Goal: Task Accomplishment & Management: Manage account settings

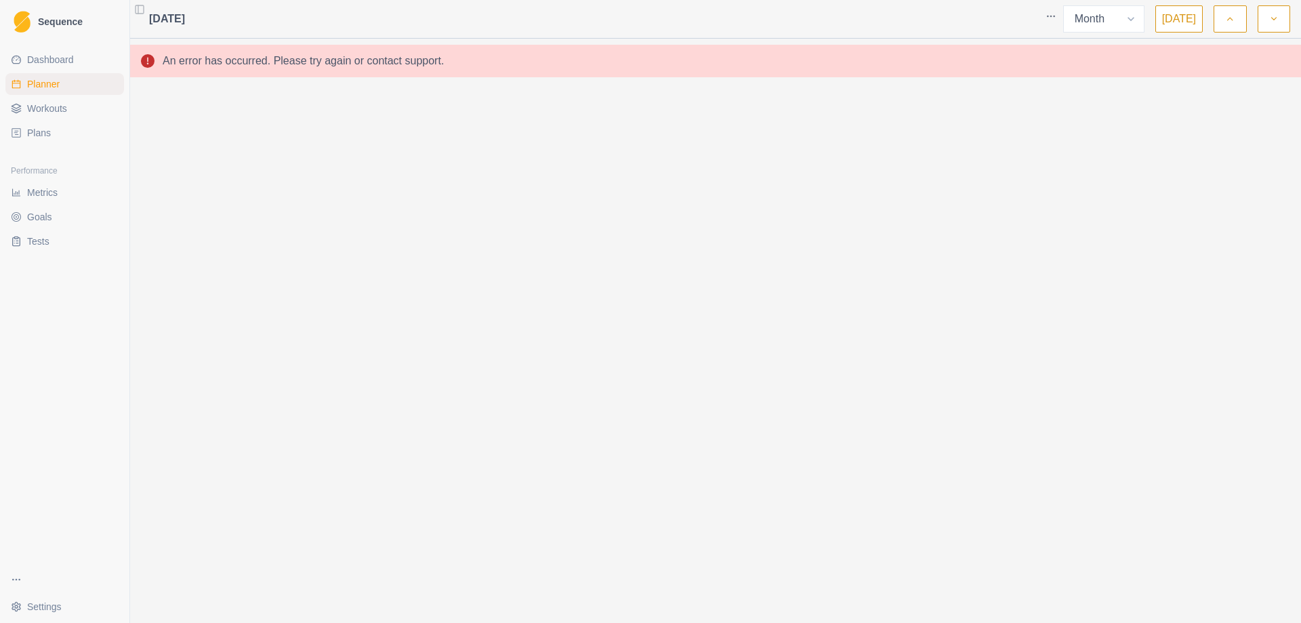
select select "month"
click at [60, 54] on span "Dashboard" at bounding box center [50, 60] width 47 height 14
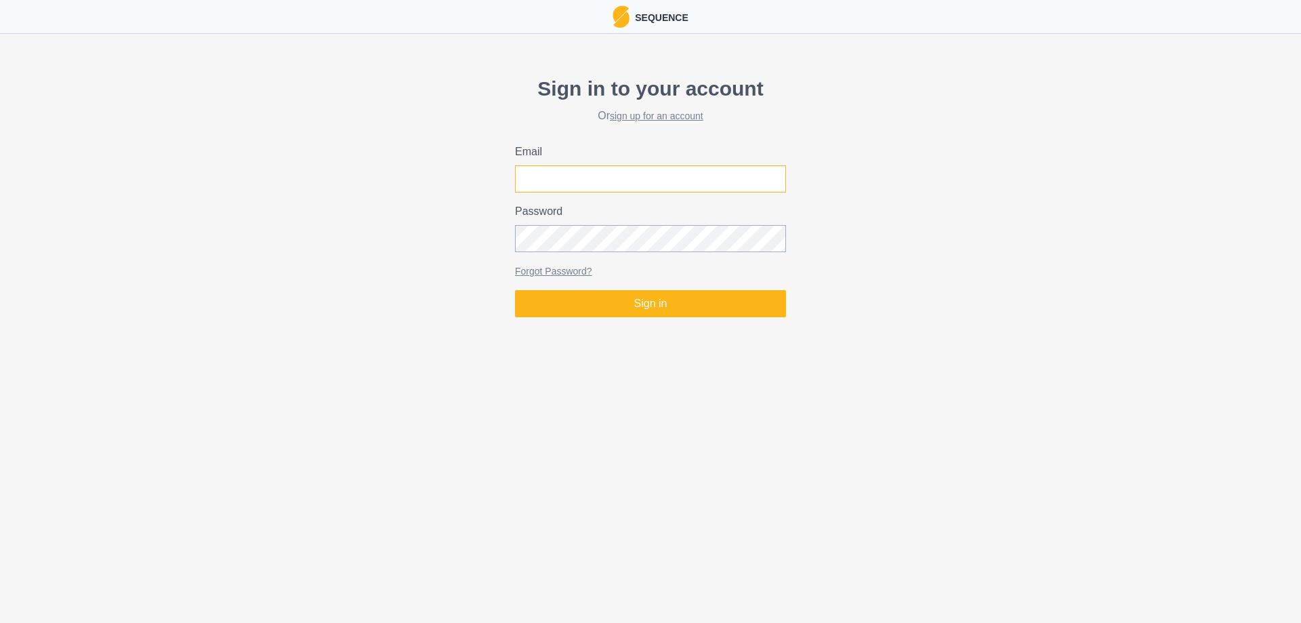
type input "[EMAIL_ADDRESS][DOMAIN_NAME]"
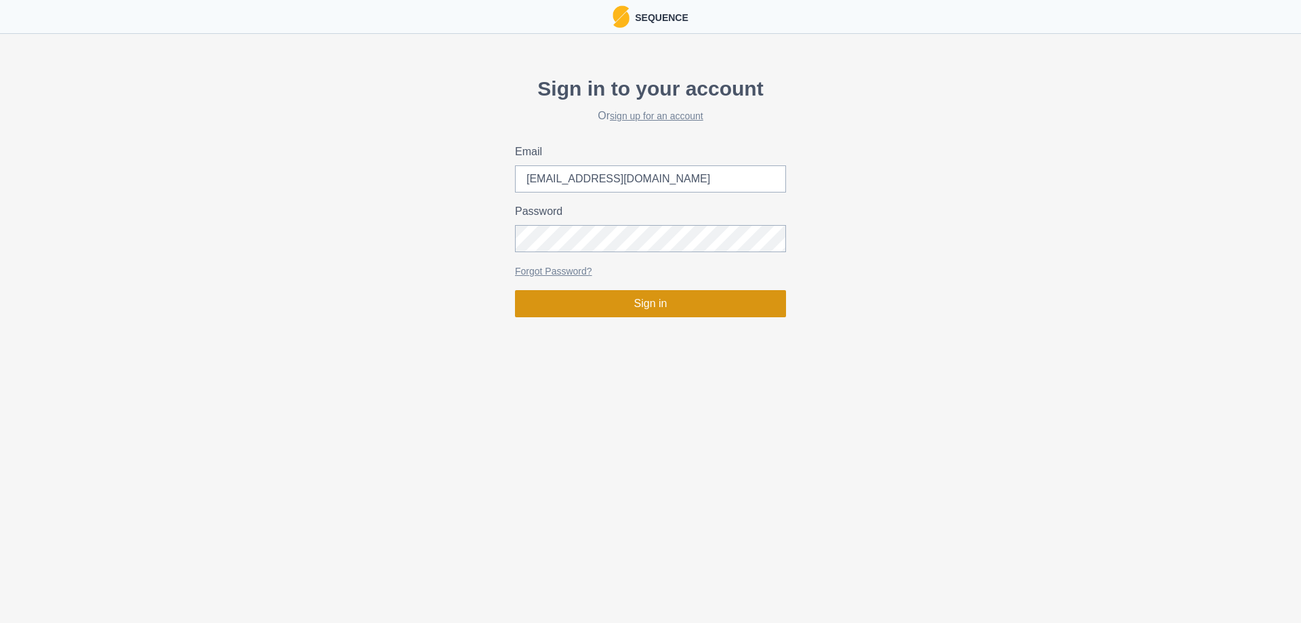
click at [649, 299] on button "Sign in" at bounding box center [650, 303] width 271 height 27
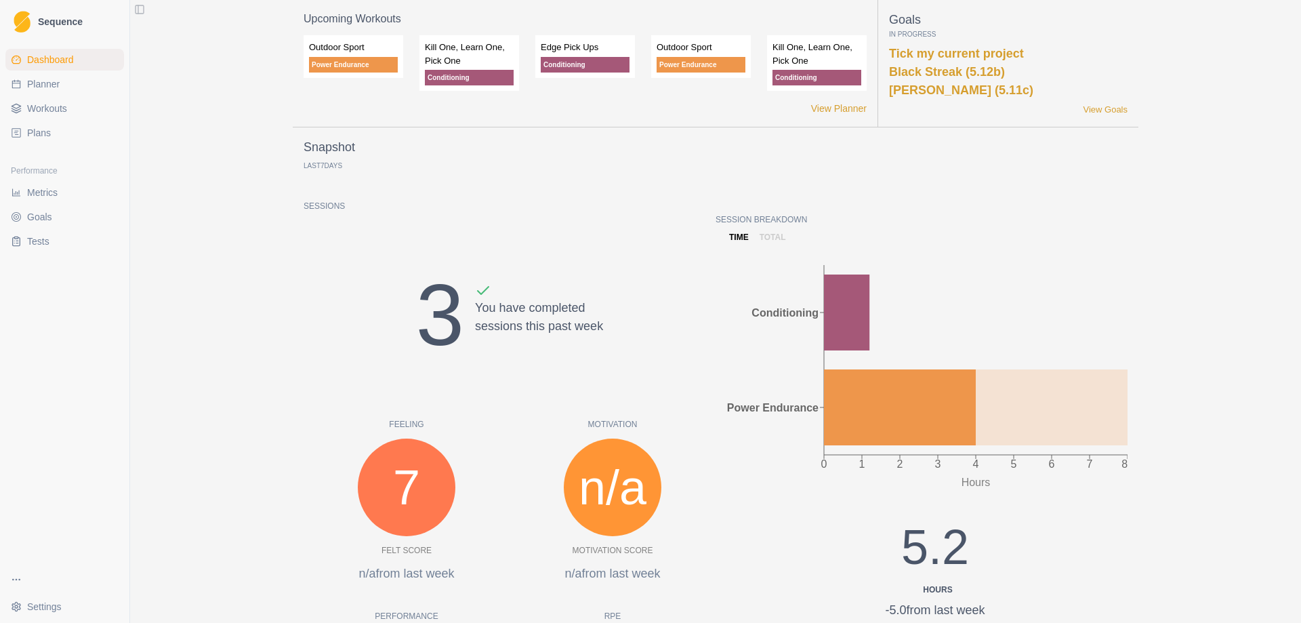
click at [36, 85] on span "Planner" at bounding box center [43, 84] width 33 height 14
select select "month"
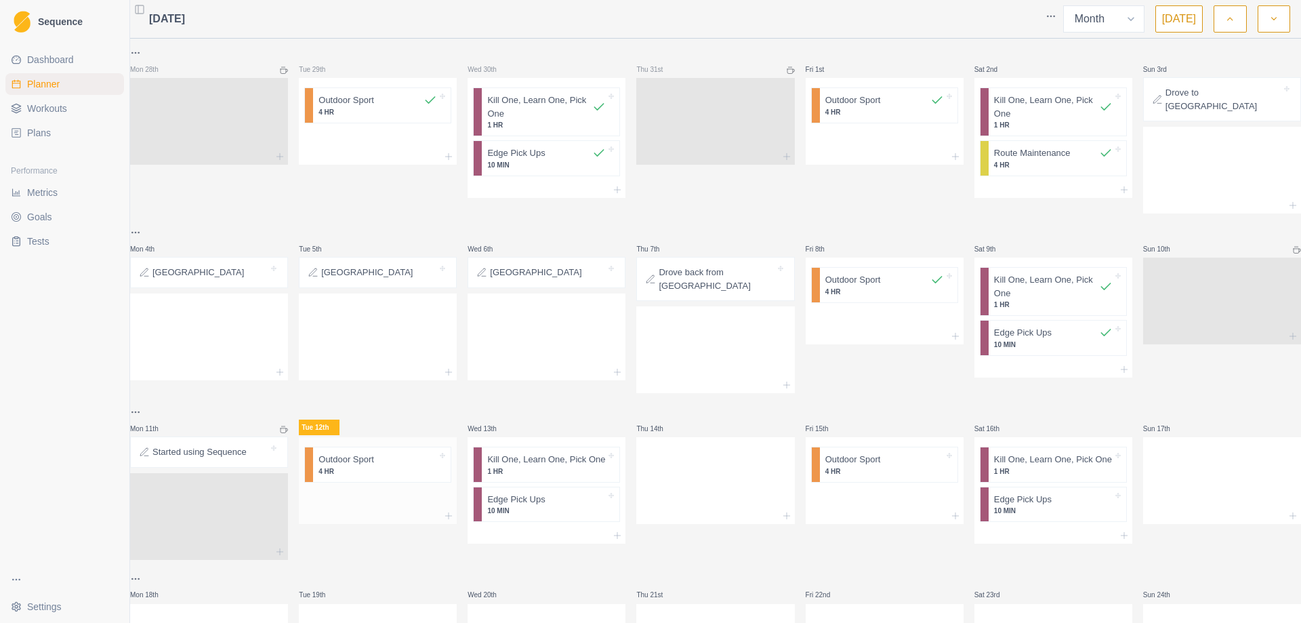
click at [365, 453] on p "Outdoor Sport" at bounding box center [347, 460] width 56 height 14
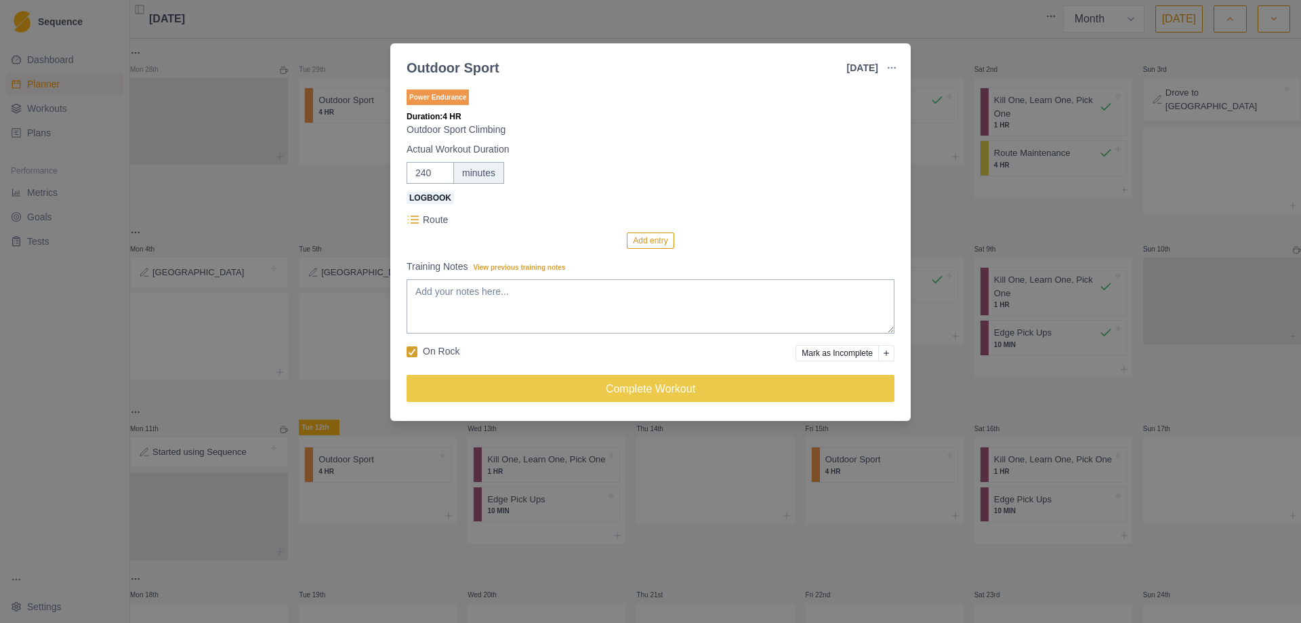
click at [641, 239] on button "Add entry" at bounding box center [650, 240] width 47 height 16
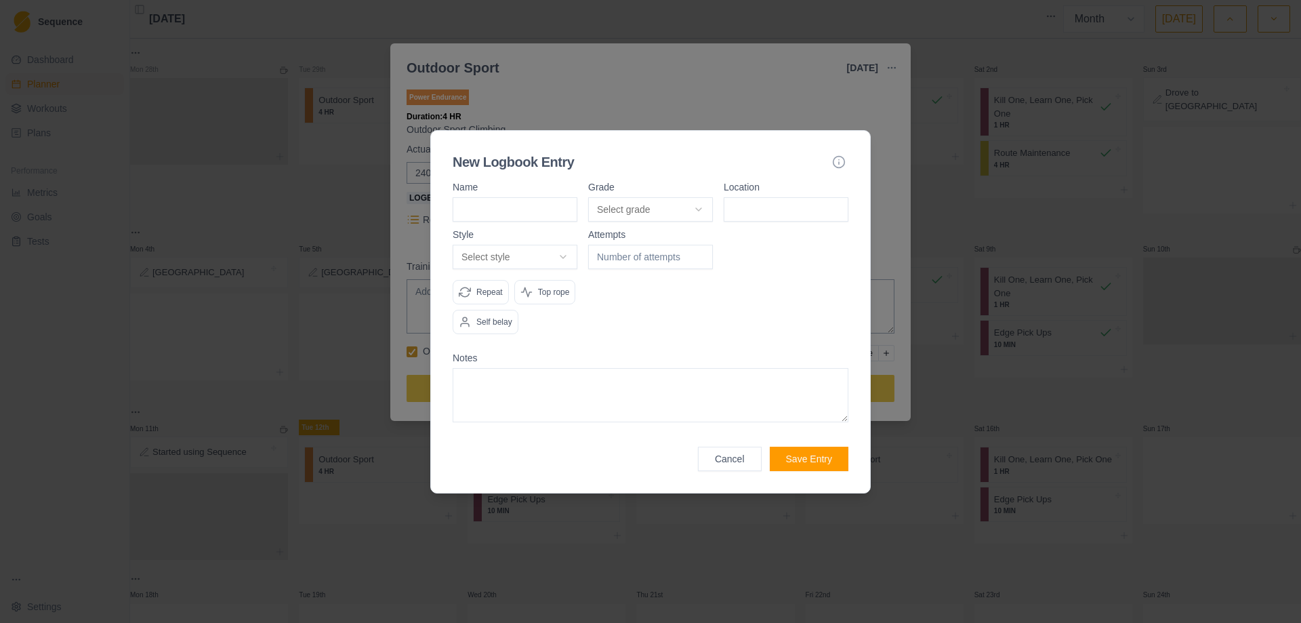
type input "B"
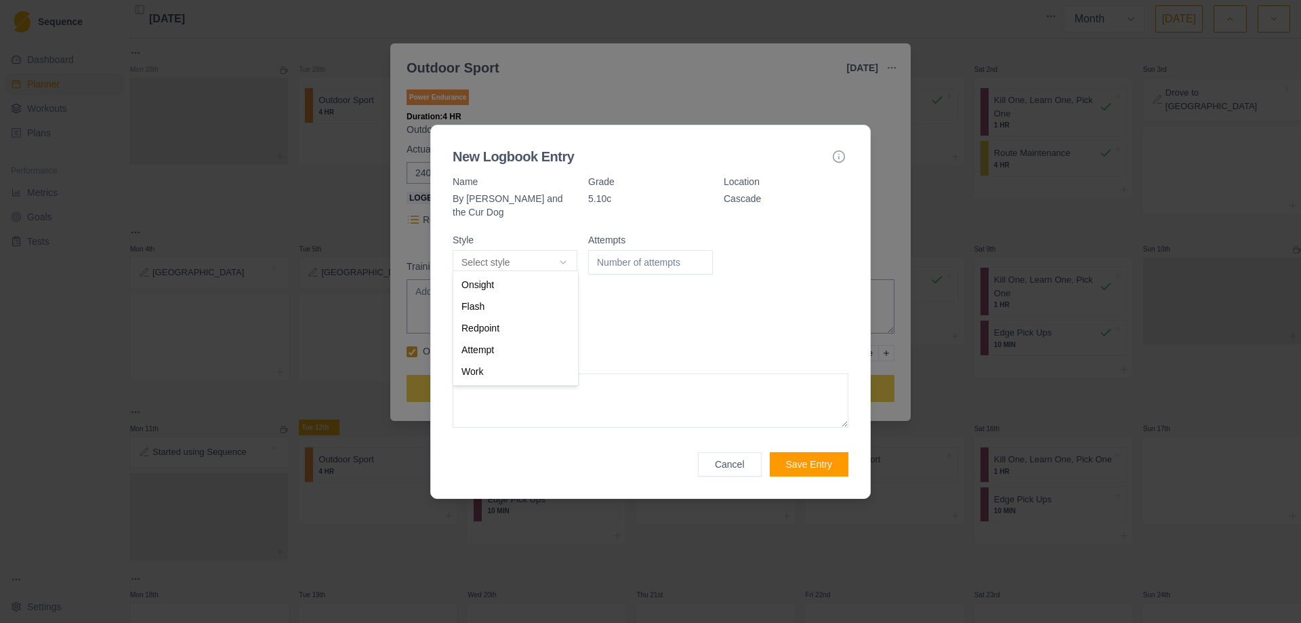
click at [576, 258] on body "Sequence Dashboard Planner Workouts Plans Performance Metrics Goals Tests Setti…" at bounding box center [650, 311] width 1301 height 623
select select "redpoint"
type input "1"
click at [702, 251] on input "1" at bounding box center [650, 262] width 125 height 24
click at [815, 460] on button "Save Entry" at bounding box center [809, 464] width 79 height 24
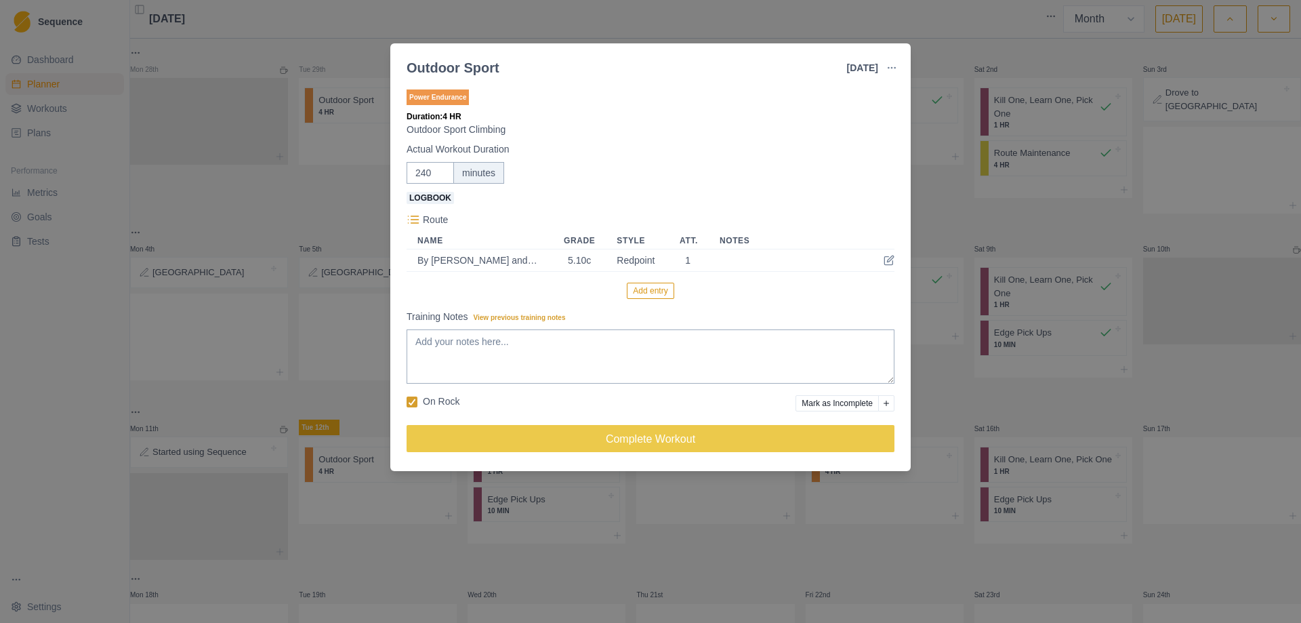
click at [655, 285] on button "Add entry" at bounding box center [650, 291] width 47 height 16
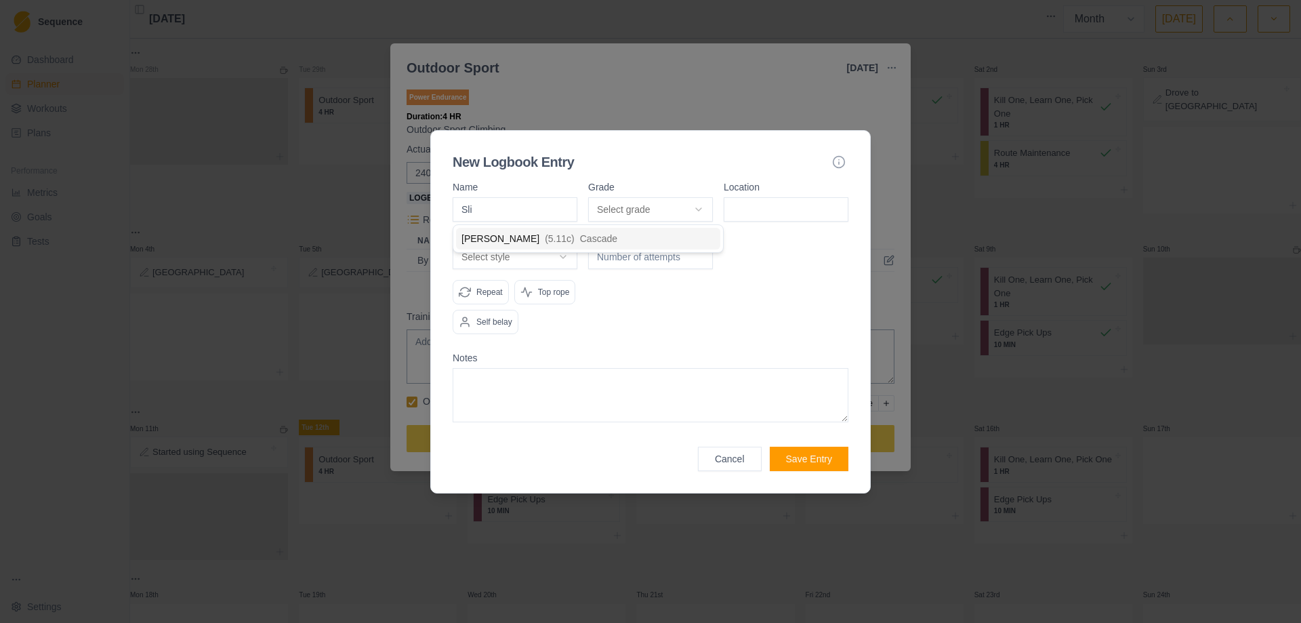
type input "Slim"
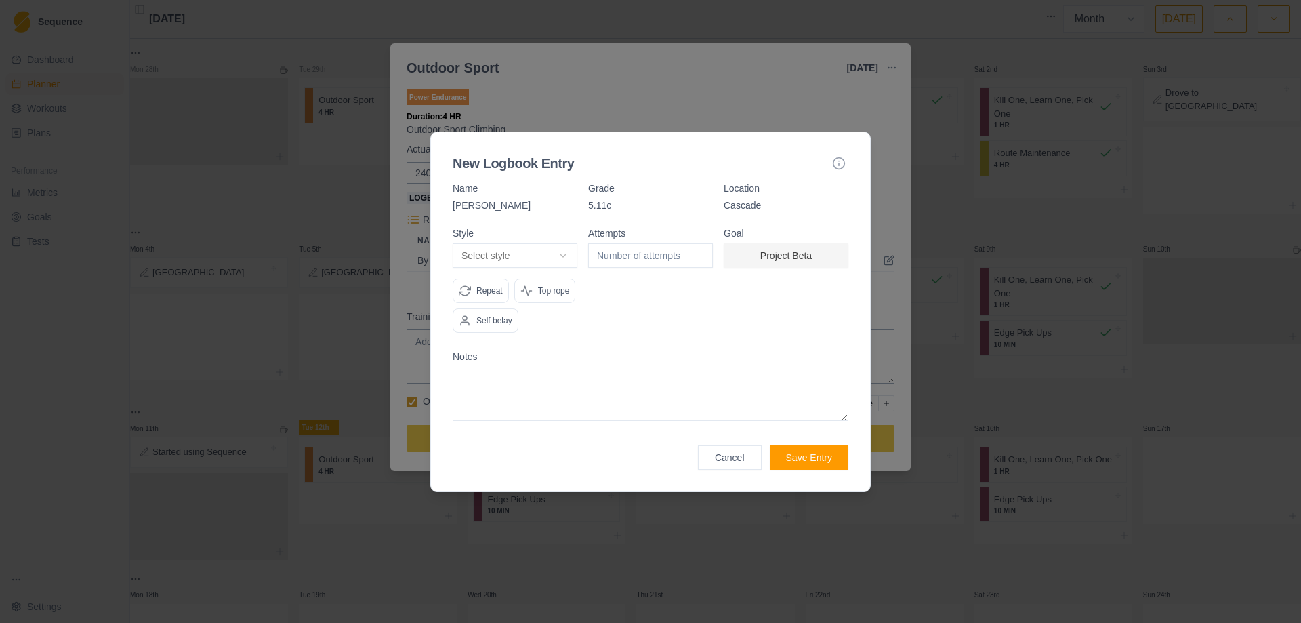
click at [563, 255] on body "Sequence Dashboard Planner Workouts Plans Performance Metrics Goals Tests Setti…" at bounding box center [650, 311] width 1301 height 623
select select "redpoint"
type input "1"
click at [701, 249] on input "1" at bounding box center [650, 255] width 125 height 24
click at [819, 465] on button "Save Entry" at bounding box center [809, 457] width 79 height 24
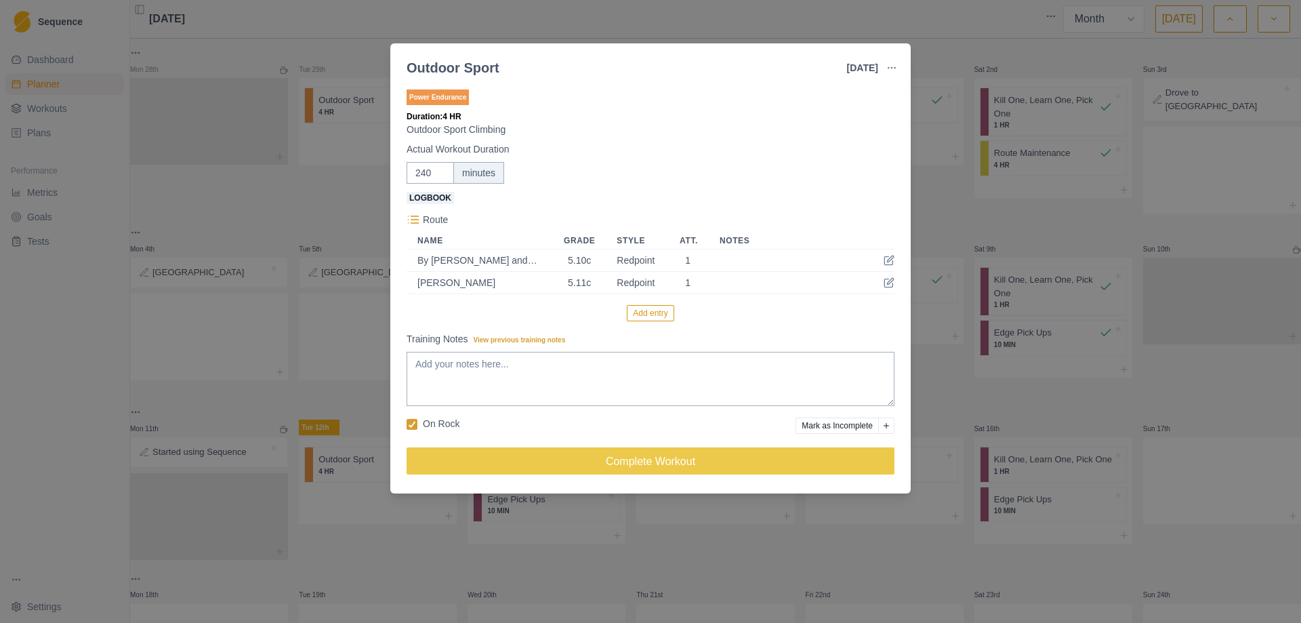
click at [647, 313] on button "Add entry" at bounding box center [650, 313] width 47 height 16
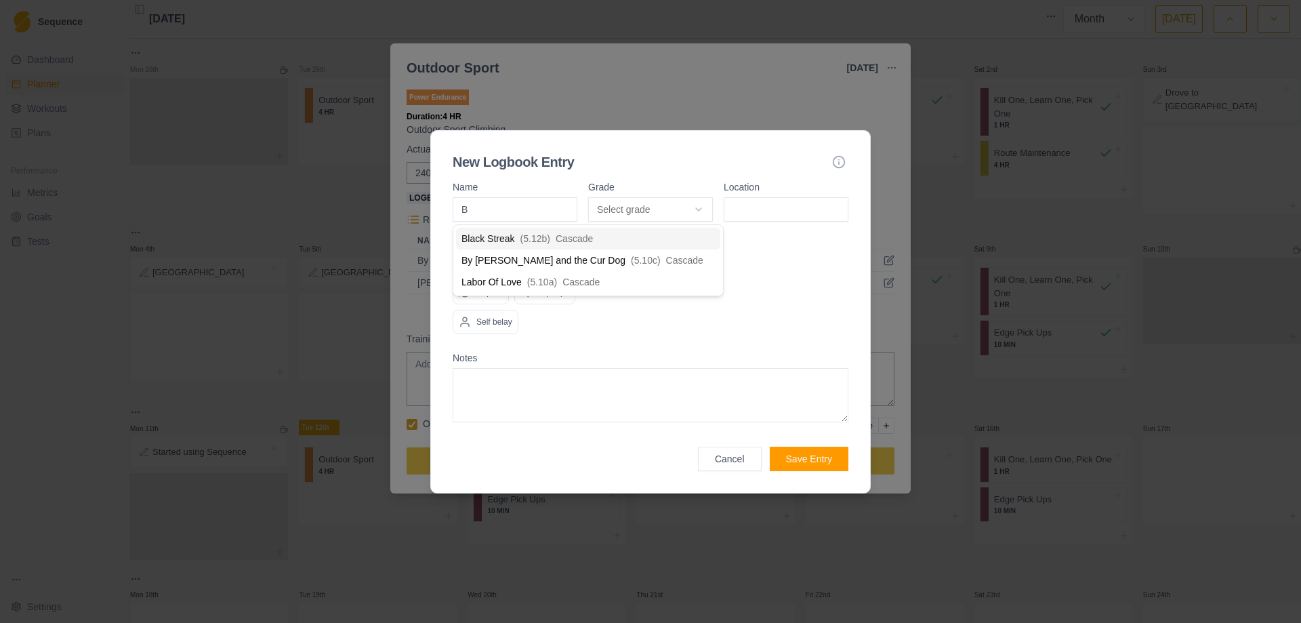
type input "Bl"
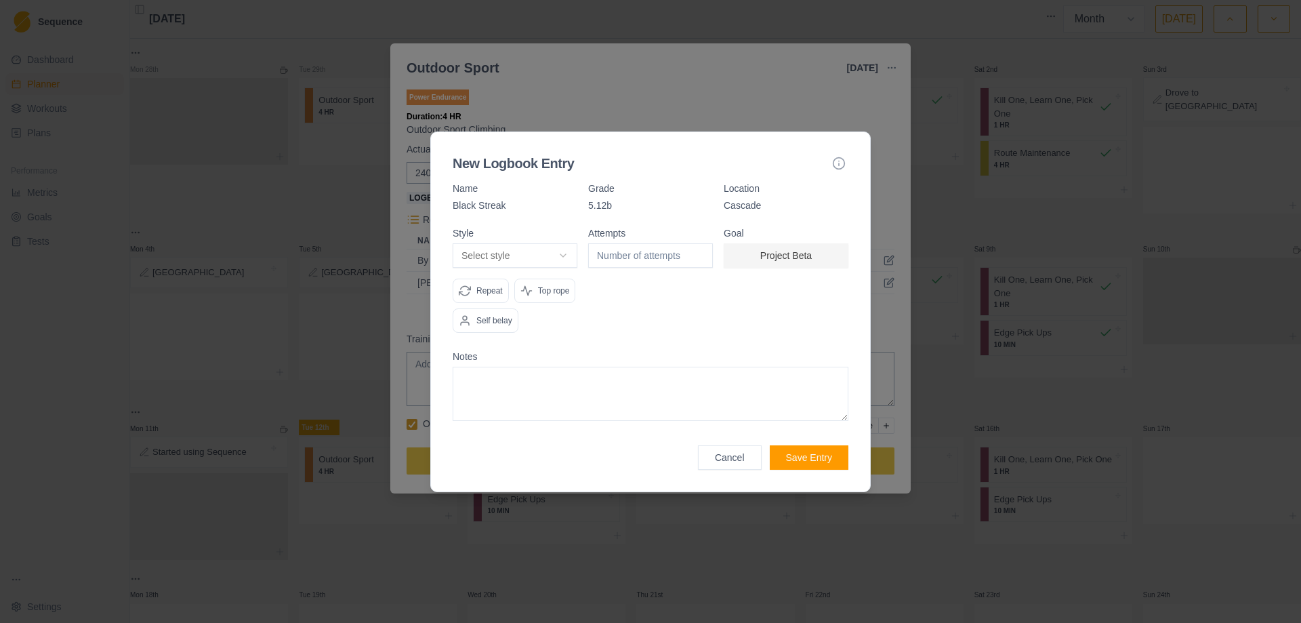
click at [565, 255] on body "Sequence Dashboard Planner Workouts Plans Performance Metrics Goals Tests Setti…" at bounding box center [650, 311] width 1301 height 623
select select "work"
click at [700, 250] on input "1" at bounding box center [650, 255] width 125 height 24
type input "2"
click at [700, 250] on input "2" at bounding box center [650, 255] width 125 height 24
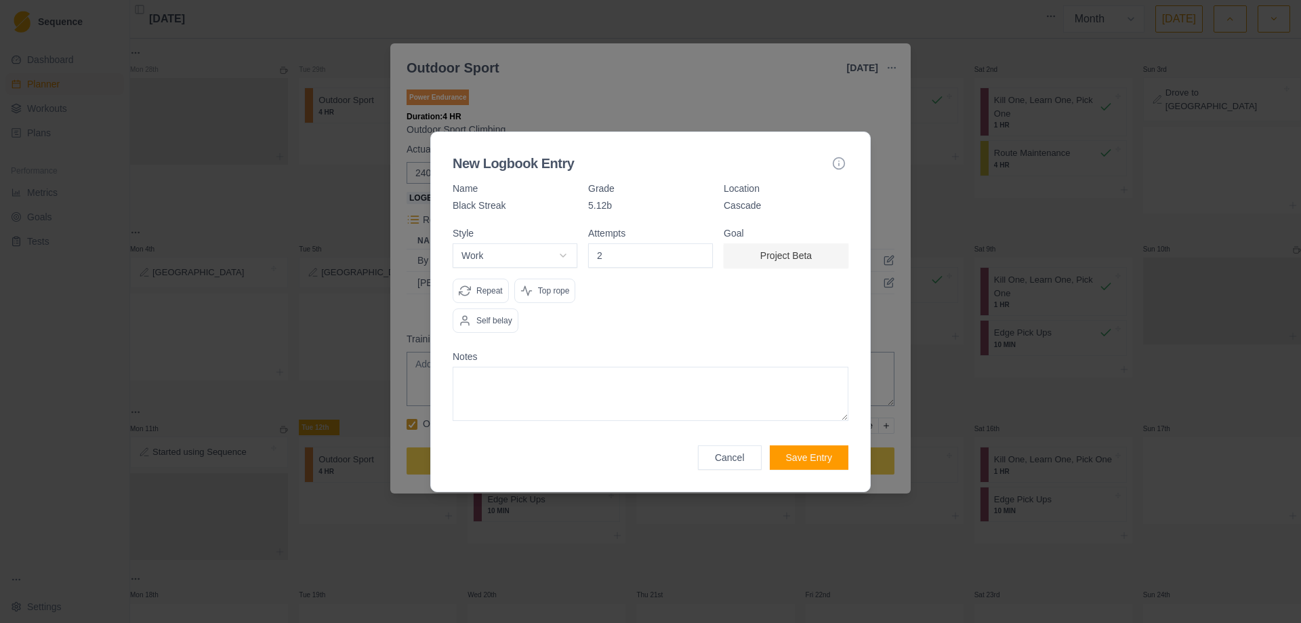
click at [548, 287] on p "Top rope" at bounding box center [554, 291] width 32 height 12
click at [811, 451] on button "Save Entry" at bounding box center [809, 457] width 79 height 24
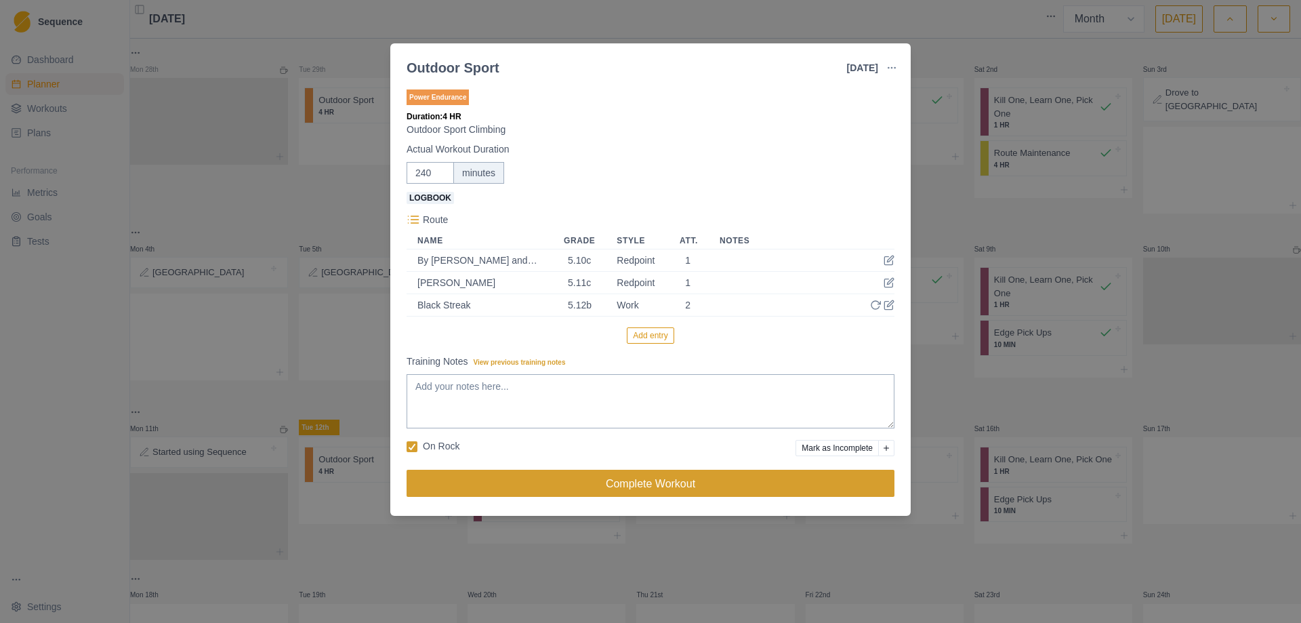
click at [648, 487] on button "Complete Workout" at bounding box center [651, 483] width 488 height 27
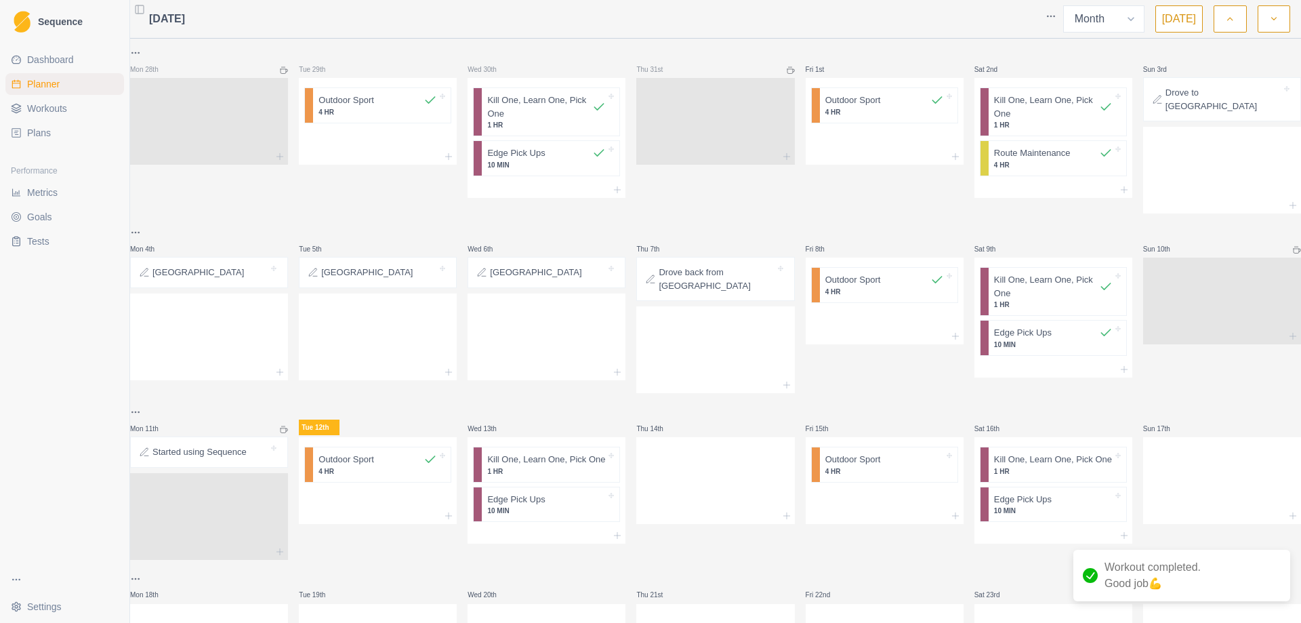
click at [44, 219] on span "Goals" at bounding box center [39, 217] width 25 height 14
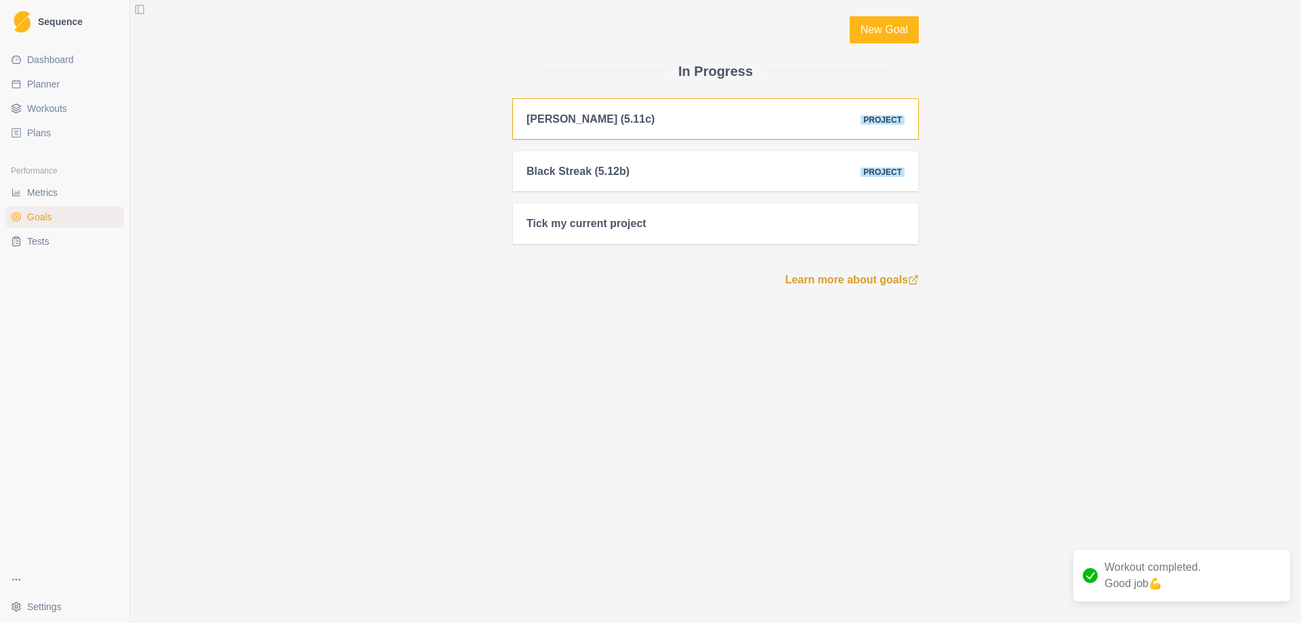
click at [579, 116] on div "[PERSON_NAME] (5.11c)" at bounding box center [591, 118] width 128 height 13
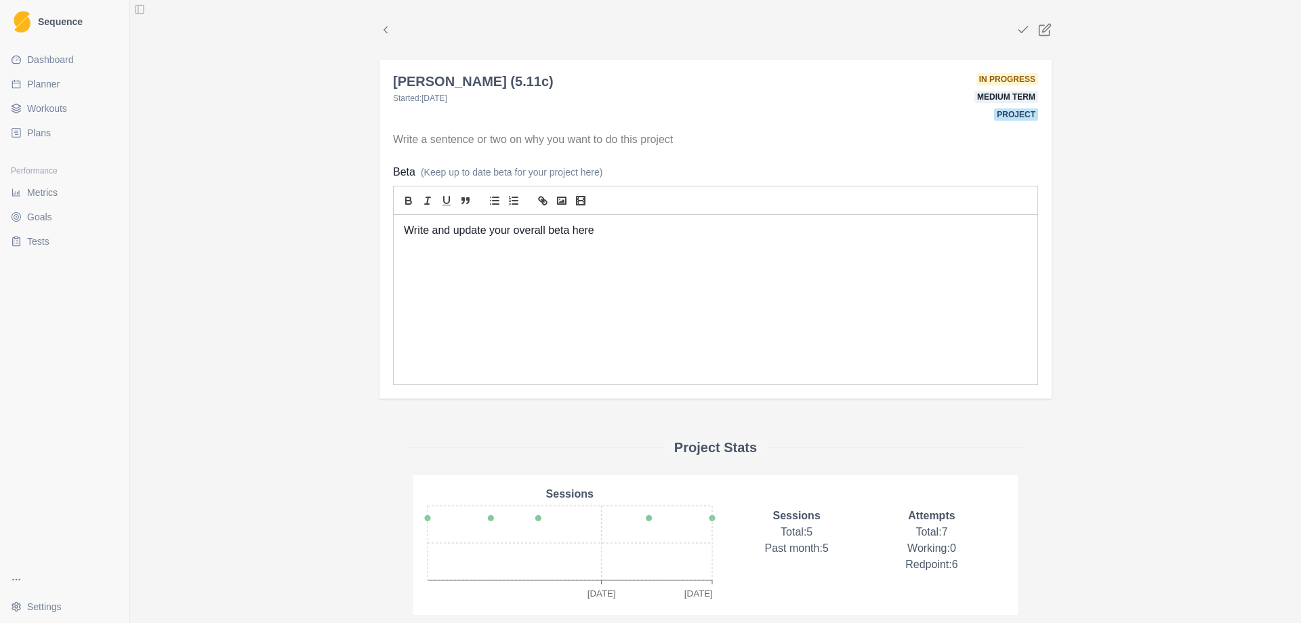
click at [551, 253] on div "Write and update your overall beta here" at bounding box center [716, 299] width 644 height 169
click at [1022, 28] on polyline at bounding box center [1023, 29] width 9 height 6
click at [60, 88] on link "Planner" at bounding box center [64, 84] width 119 height 22
select select "month"
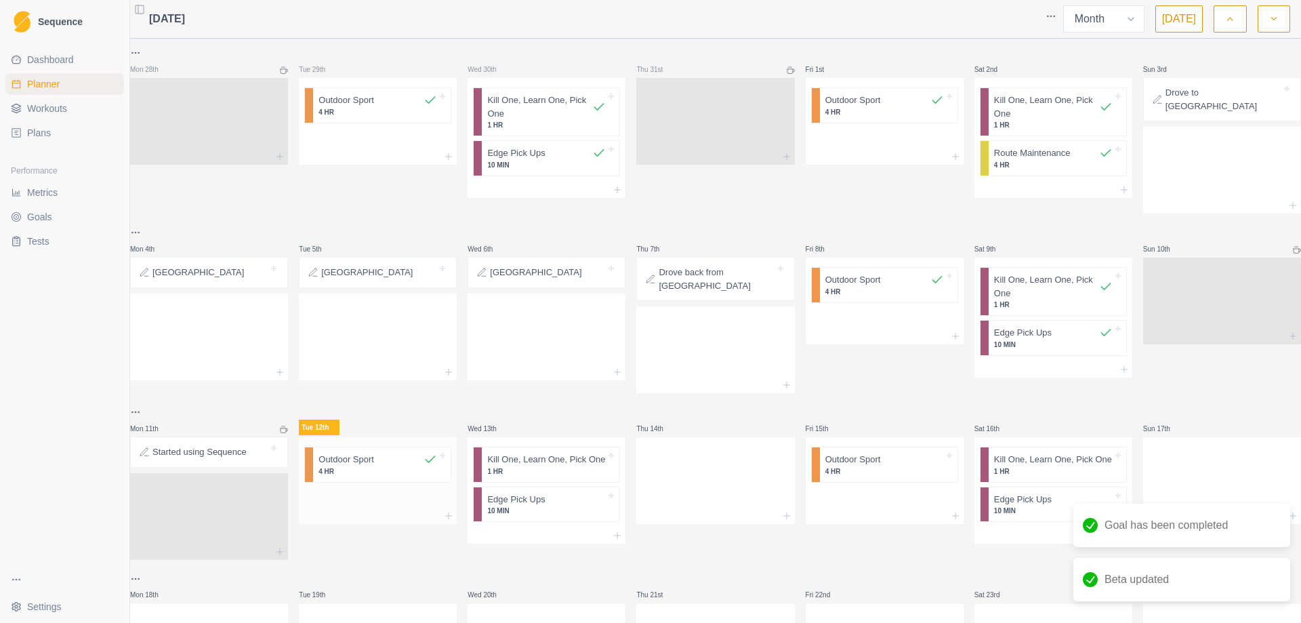
click at [359, 466] on p "4 HR" at bounding box center [378, 471] width 119 height 10
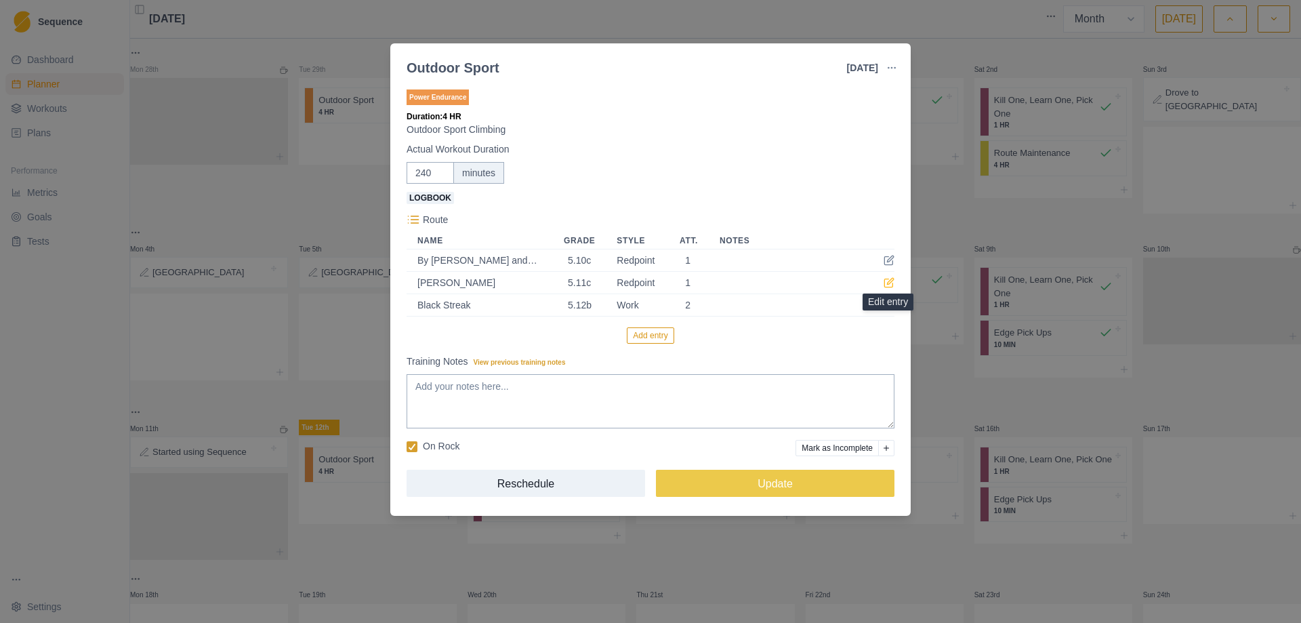
click at [894, 281] on icon at bounding box center [889, 282] width 11 height 11
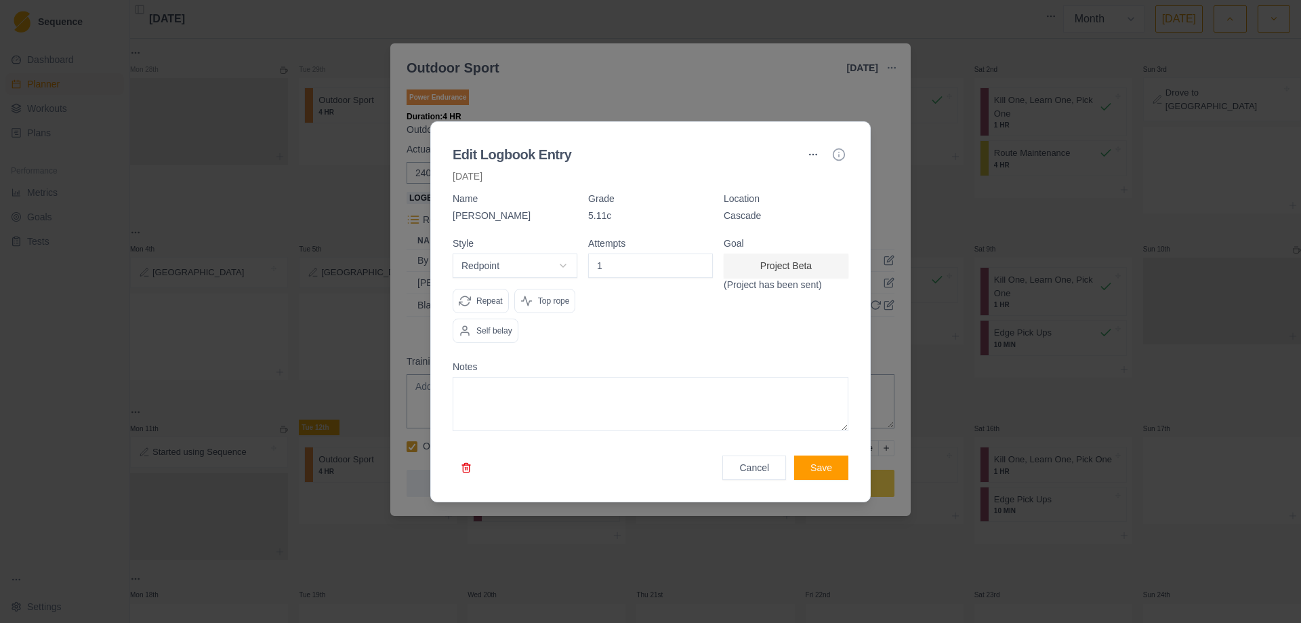
click at [522, 410] on textarea at bounding box center [651, 404] width 396 height 54
type textarea "Sent"
click at [831, 471] on button "Save" at bounding box center [821, 467] width 54 height 24
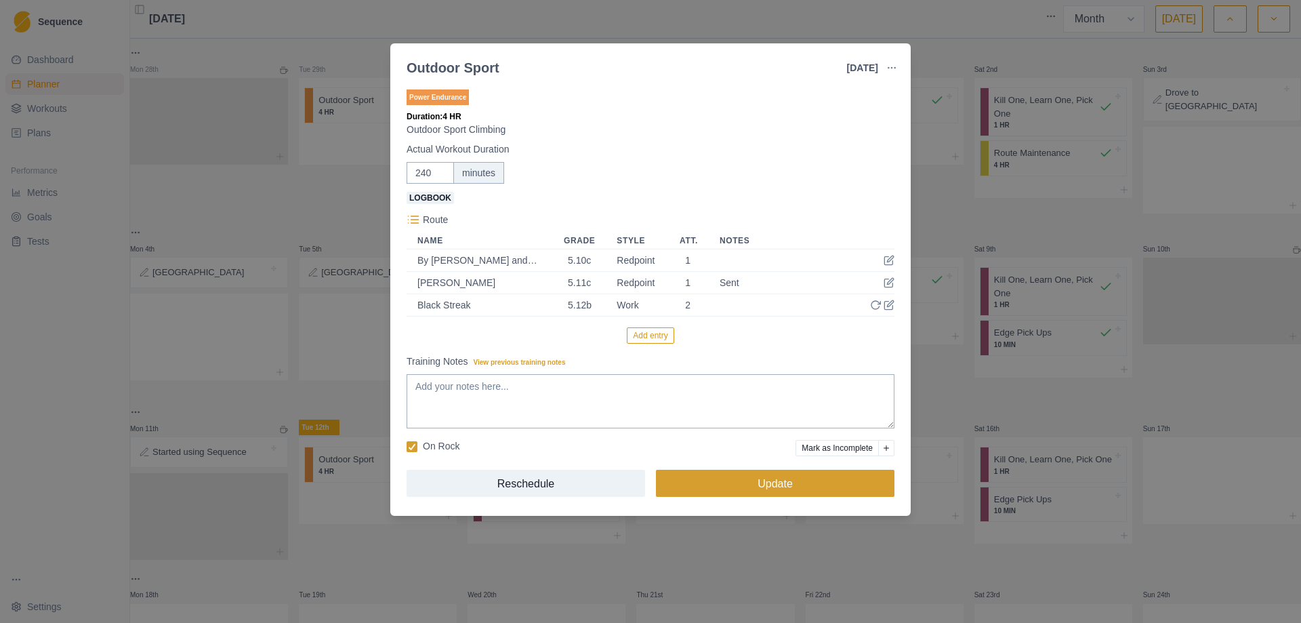
click at [784, 489] on button "Update" at bounding box center [775, 483] width 239 height 27
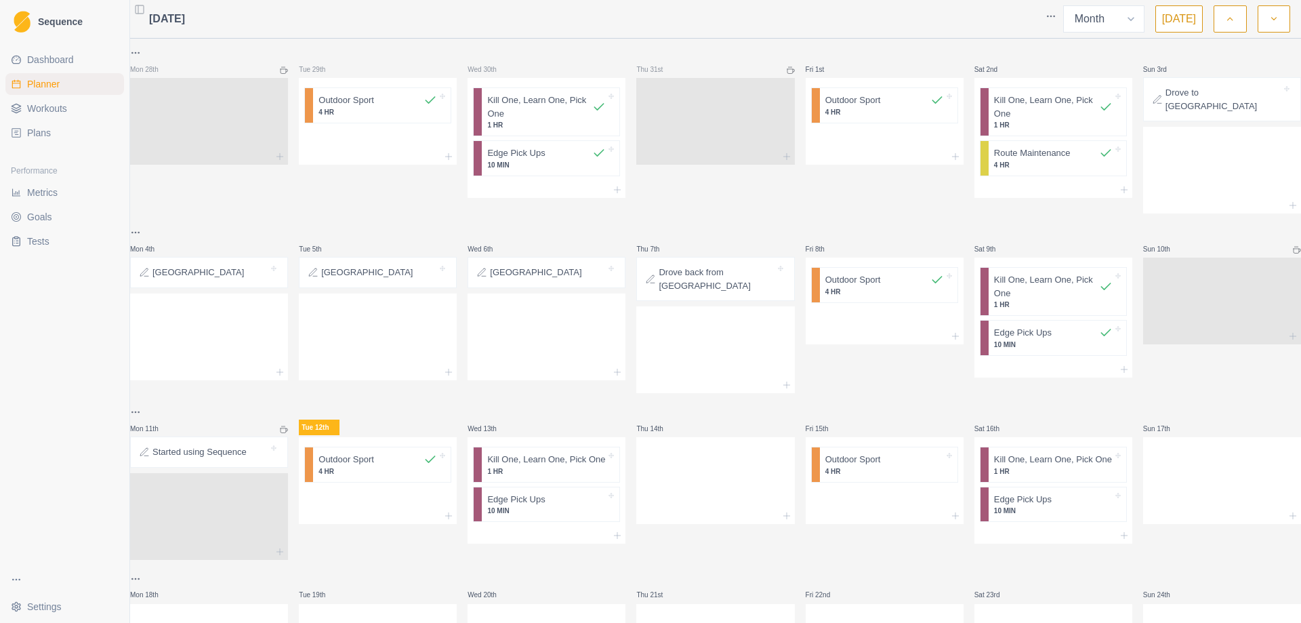
click at [47, 213] on span "Goals" at bounding box center [39, 217] width 25 height 14
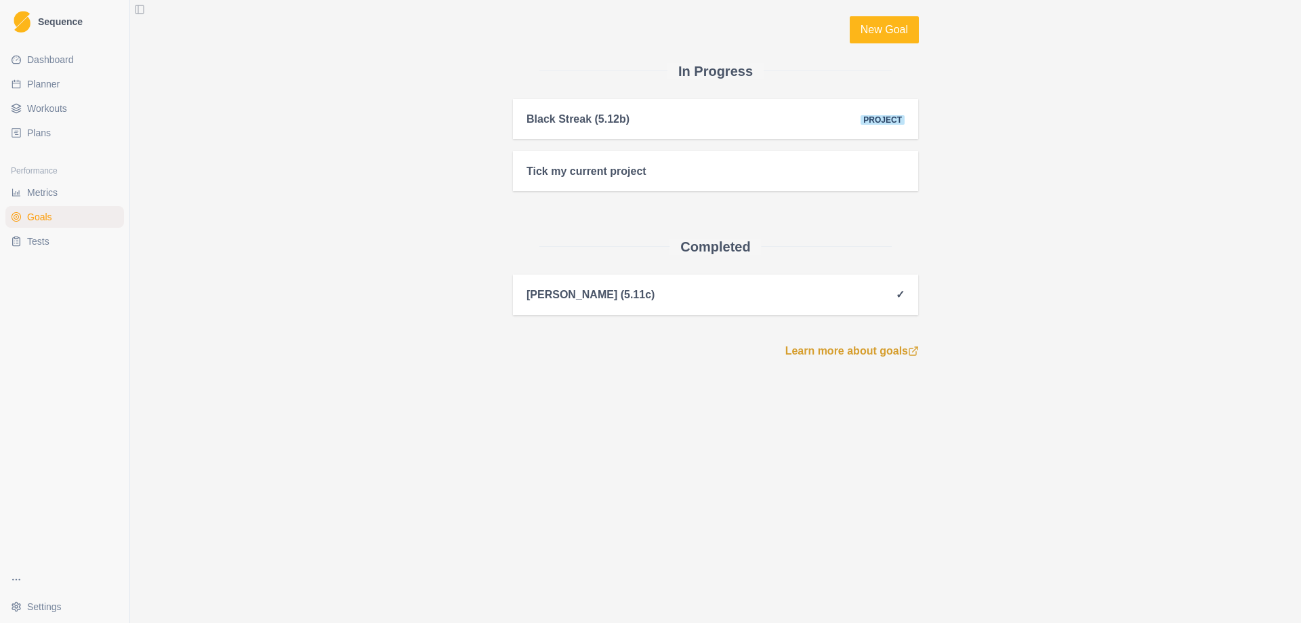
click at [58, 194] on link "Metrics" at bounding box center [64, 193] width 119 height 22
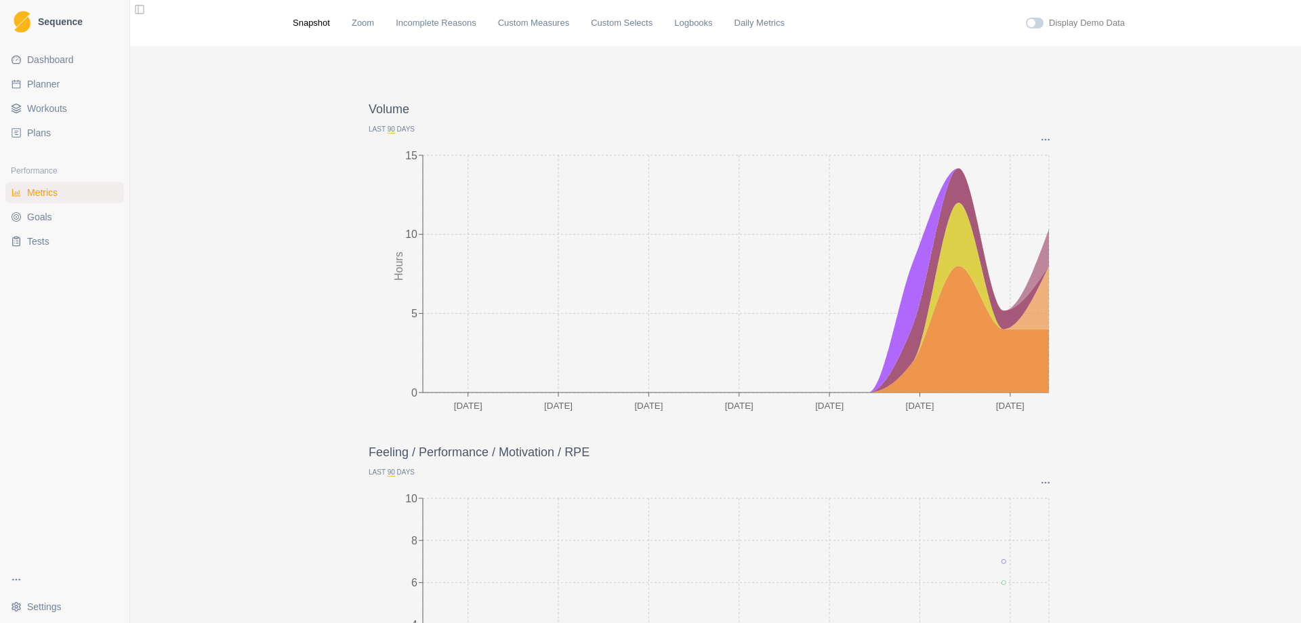
click at [35, 81] on span "Planner" at bounding box center [43, 84] width 33 height 14
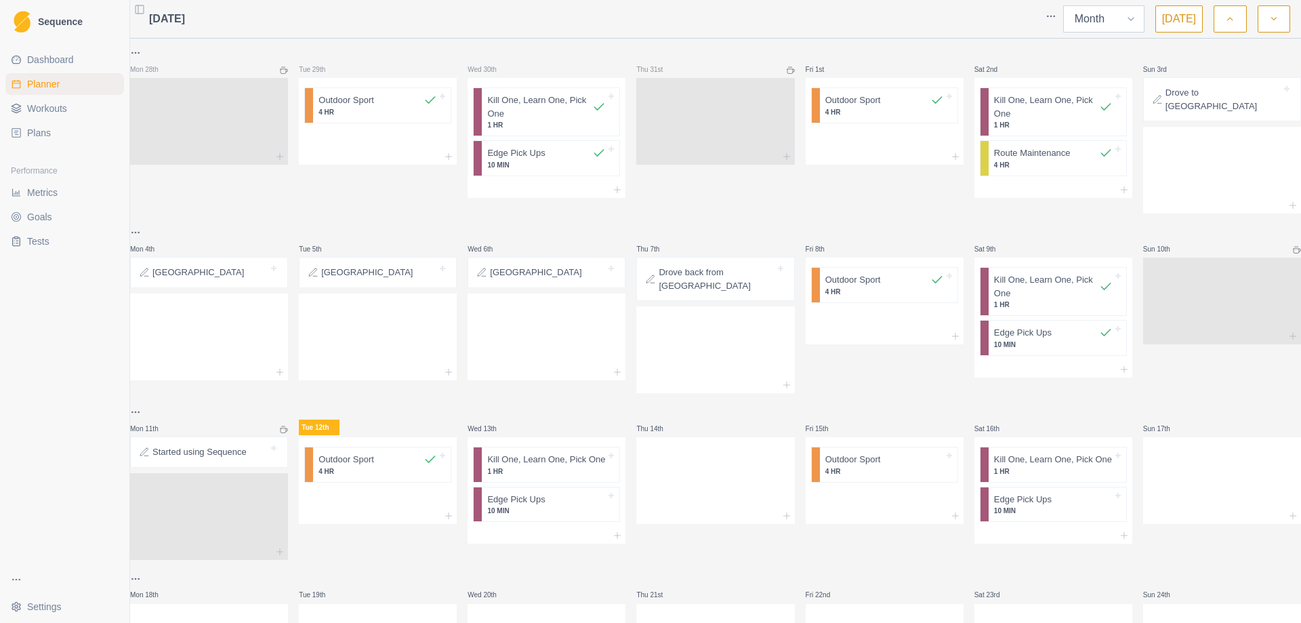
click at [1135, 18] on select "Week Month" at bounding box center [1103, 18] width 81 height 27
click at [1067, 5] on select "Week Month" at bounding box center [1103, 18] width 81 height 27
click at [1124, 26] on select "Week Month" at bounding box center [1103, 18] width 81 height 27
click at [1067, 5] on select "Week Month" at bounding box center [1103, 18] width 81 height 27
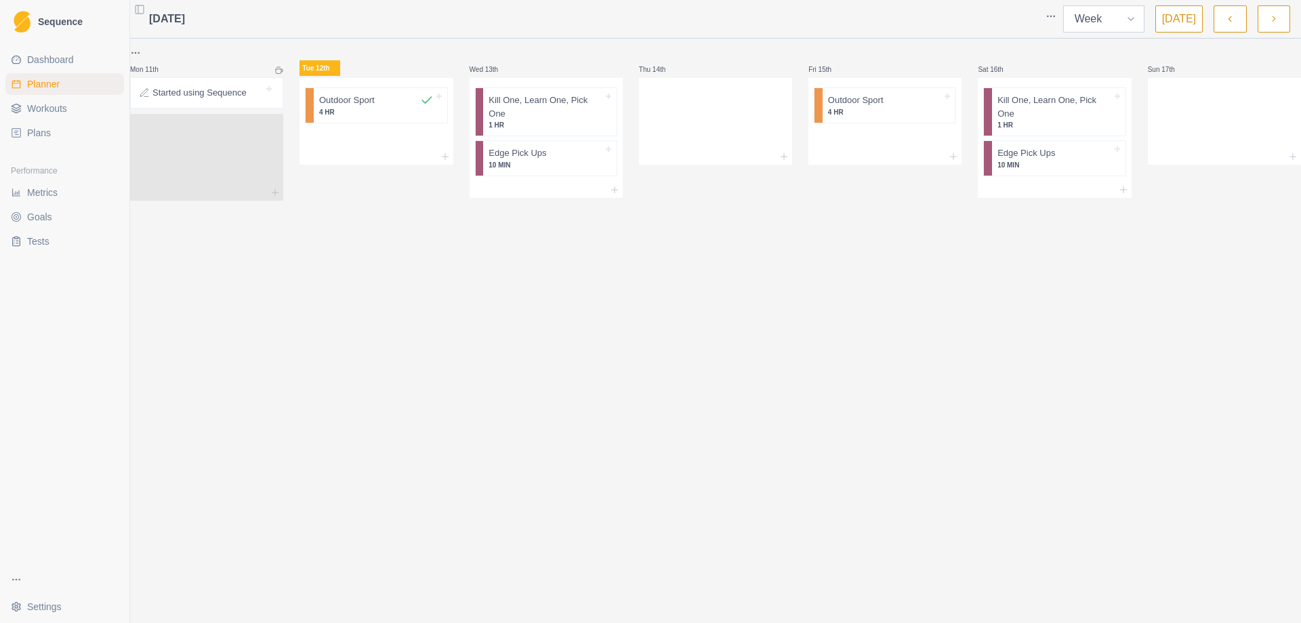
click at [1138, 18] on select "Week Month" at bounding box center [1103, 18] width 81 height 27
select select "month"
click at [1067, 5] on select "Week Month" at bounding box center [1103, 18] width 81 height 27
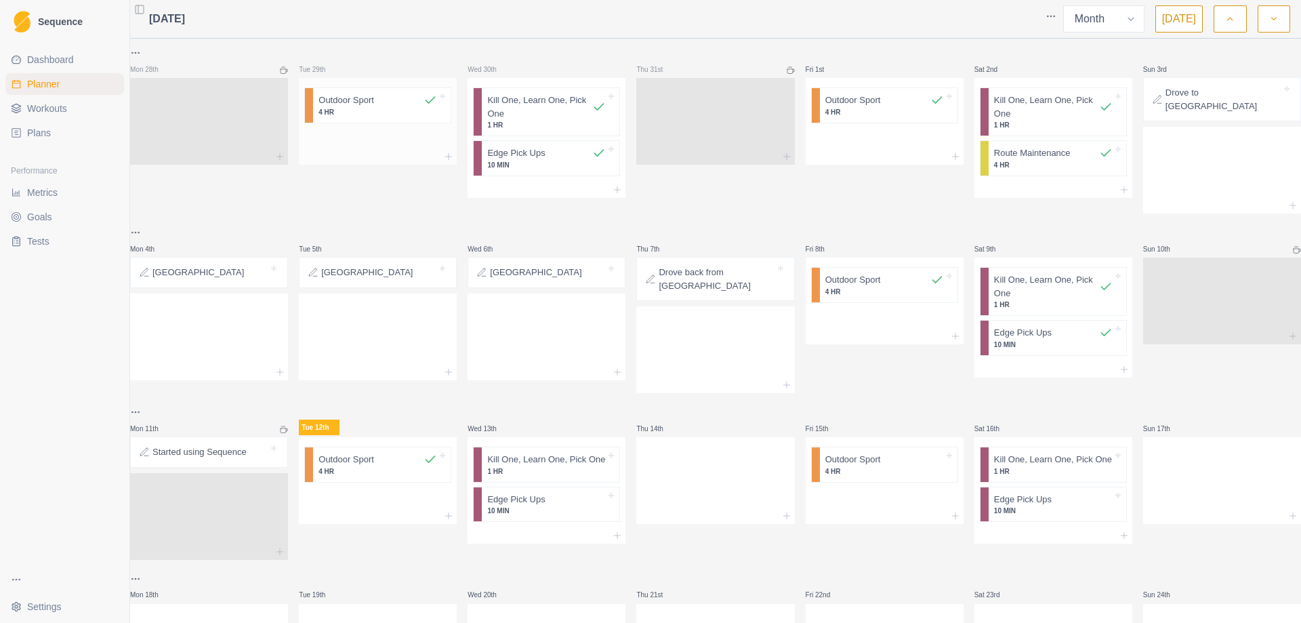
click at [375, 115] on p "4 HR" at bounding box center [378, 112] width 119 height 10
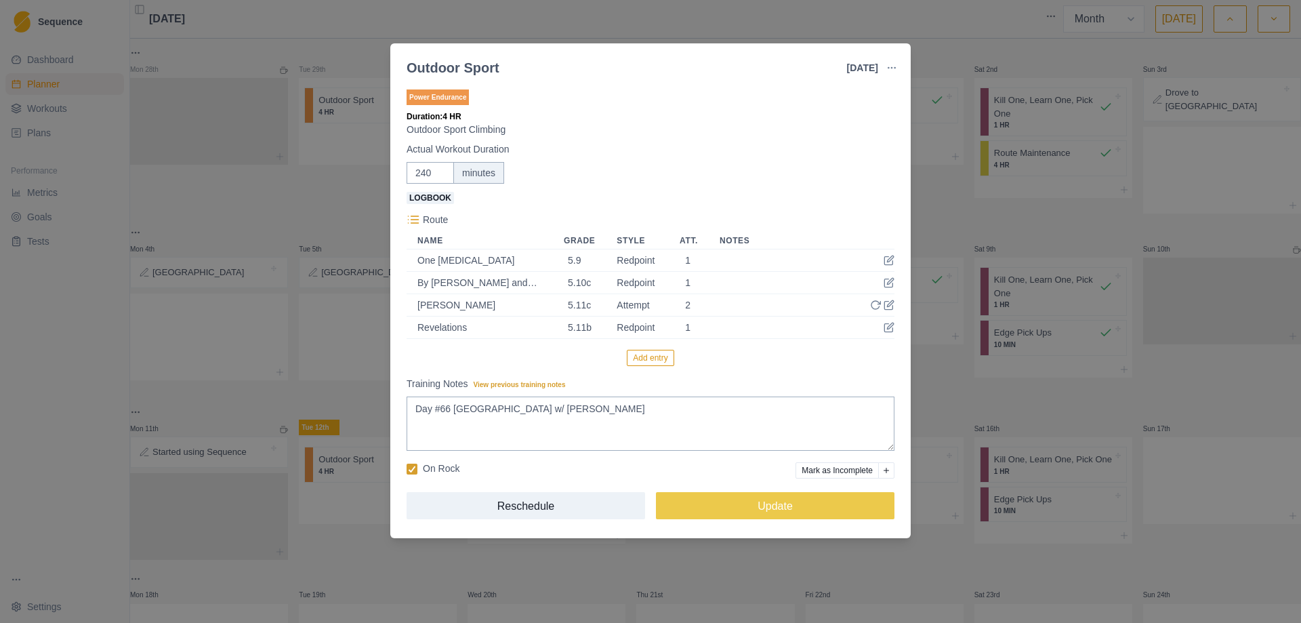
click at [1113, 336] on div "Outdoor Sport [DATE] Link To Goal View Workout Metrics Edit Original Workout Re…" at bounding box center [650, 311] width 1301 height 623
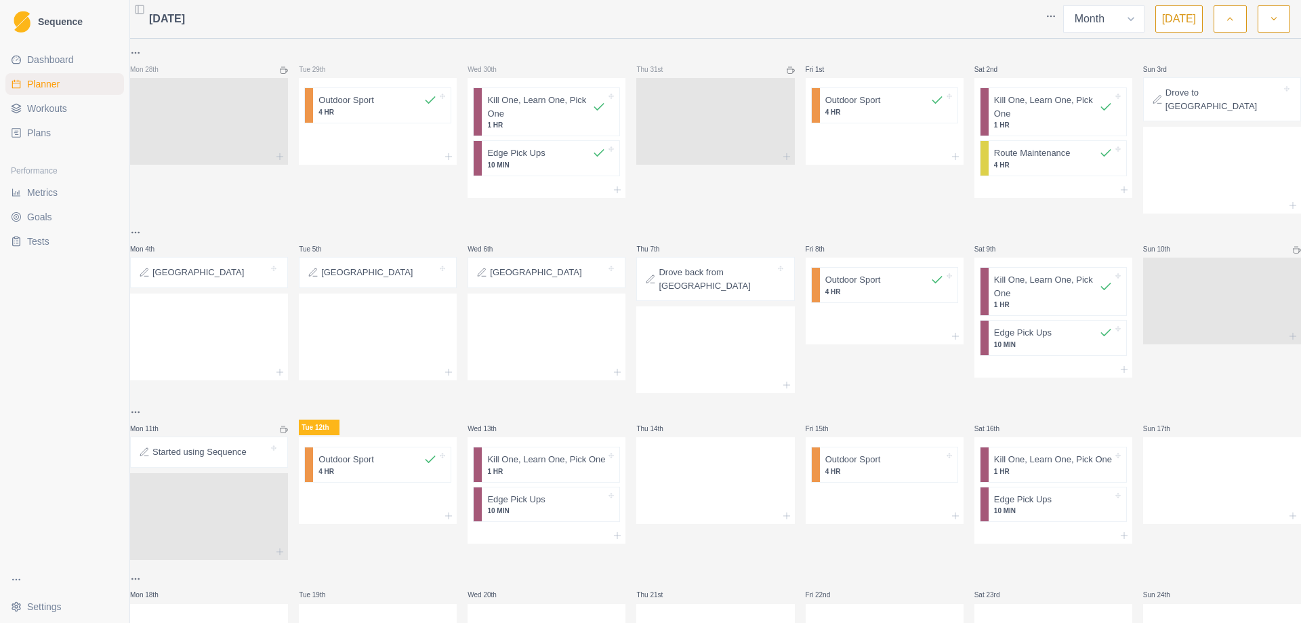
click at [1052, 16] on html "Sequence Dashboard Planner Workouts Plans Performance Metrics Goals Tests Setti…" at bounding box center [650, 311] width 1301 height 623
click at [994, 41] on div "Default view" at bounding box center [999, 44] width 129 height 22
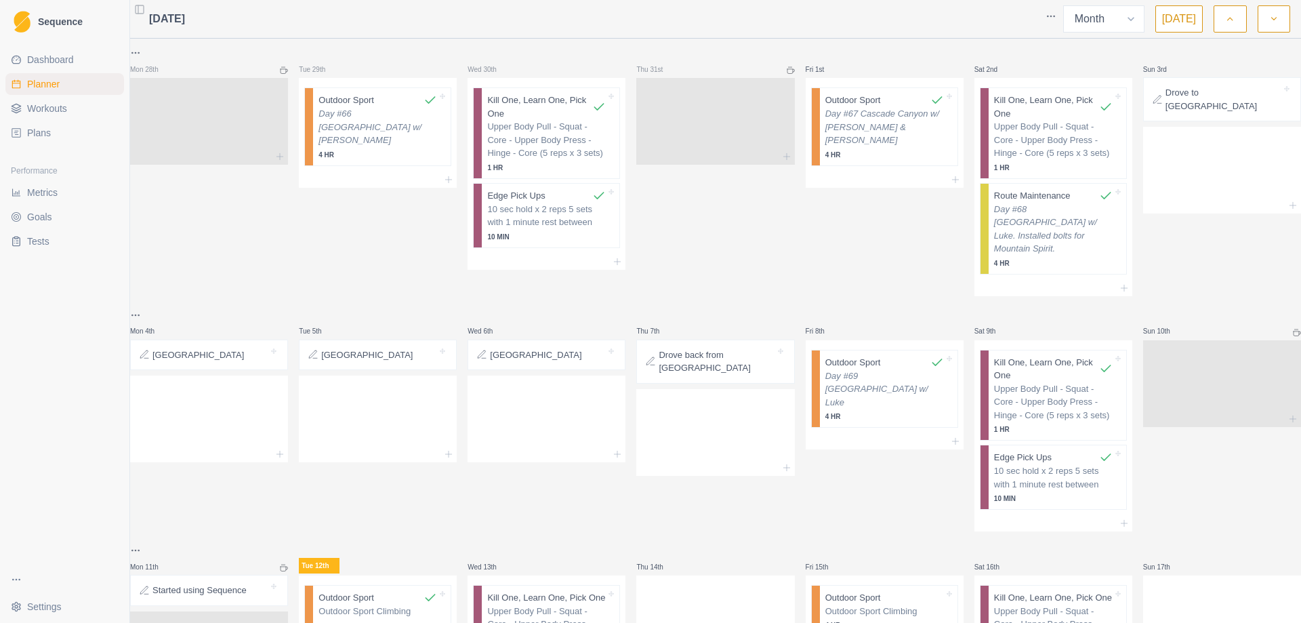
click at [1045, 14] on html "Sequence Dashboard Planner Workouts Plans Performance Metrics Goals Tests Setti…" at bounding box center [650, 311] width 1301 height 623
click at [1013, 41] on div "Compact view" at bounding box center [999, 44] width 129 height 22
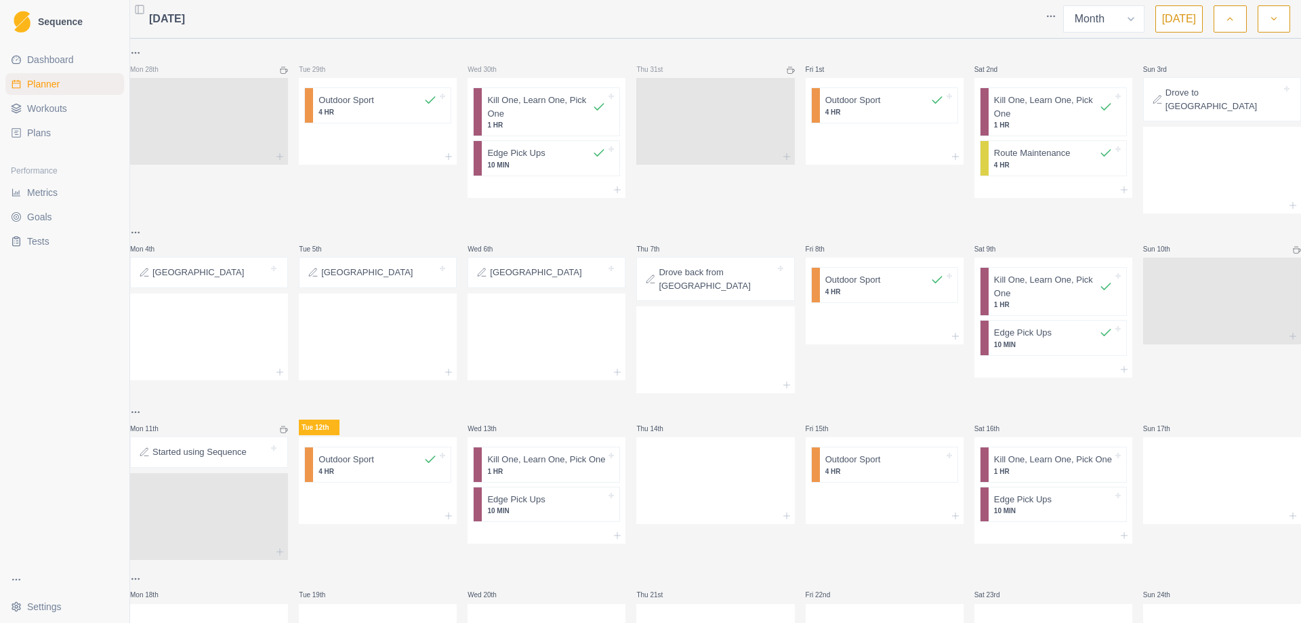
click at [1054, 16] on html "Sequence Dashboard Planner Workouts Plans Performance Metrics Goals Tests Setti…" at bounding box center [650, 311] width 1301 height 623
click at [1035, 42] on div "Default view" at bounding box center [999, 44] width 129 height 22
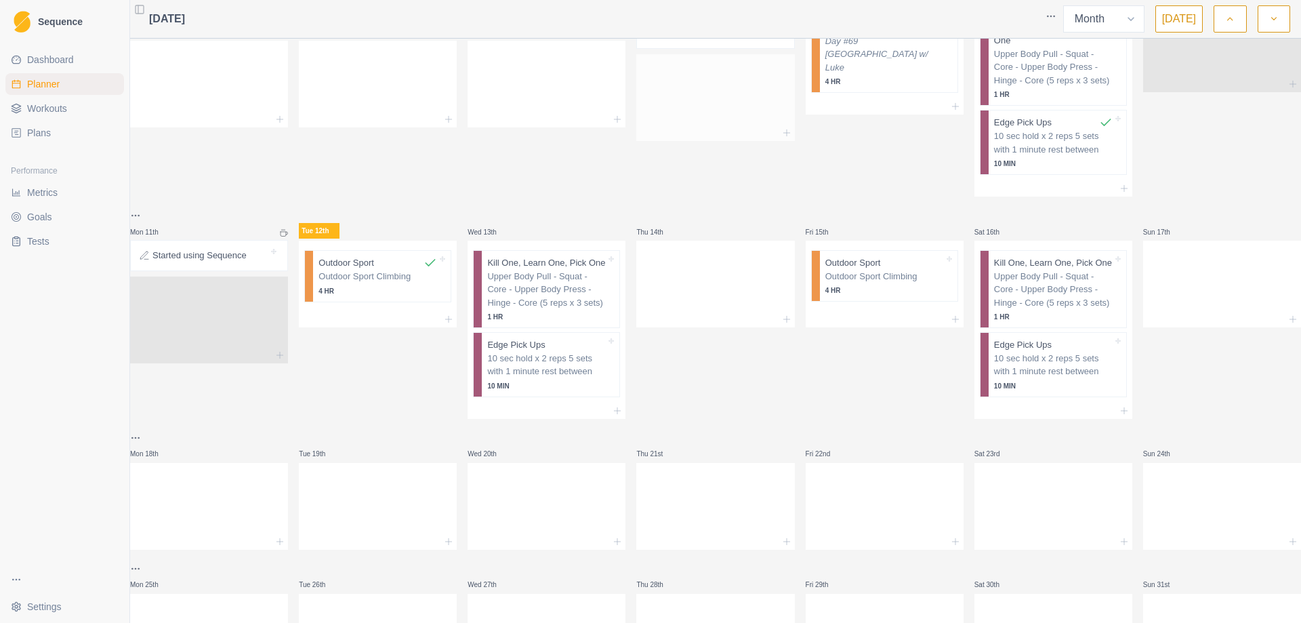
scroll to position [339, 0]
click at [542, 274] on p "Upper Body Pull - Squat - Core - Upper Body Press - Hinge - Core (5 reps x 3 se…" at bounding box center [546, 286] width 119 height 40
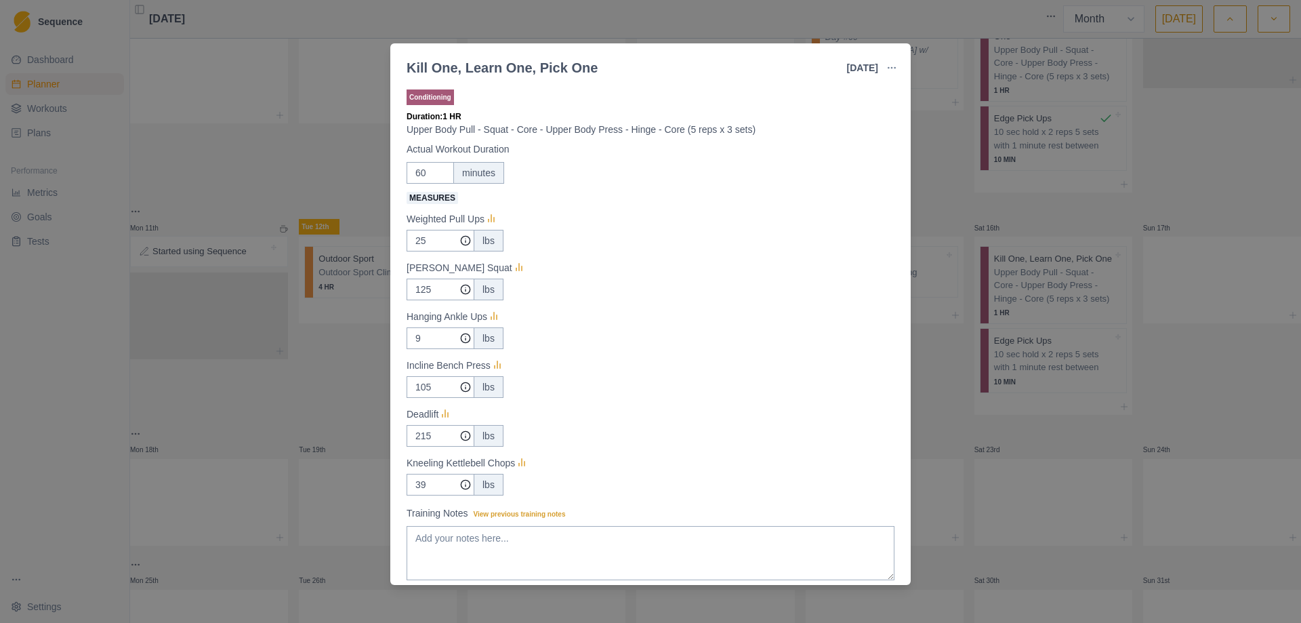
click at [957, 416] on div "Kill One, Learn One, Pick One [DATE] Link To Goal View Workout Metrics Edit Ori…" at bounding box center [650, 311] width 1301 height 623
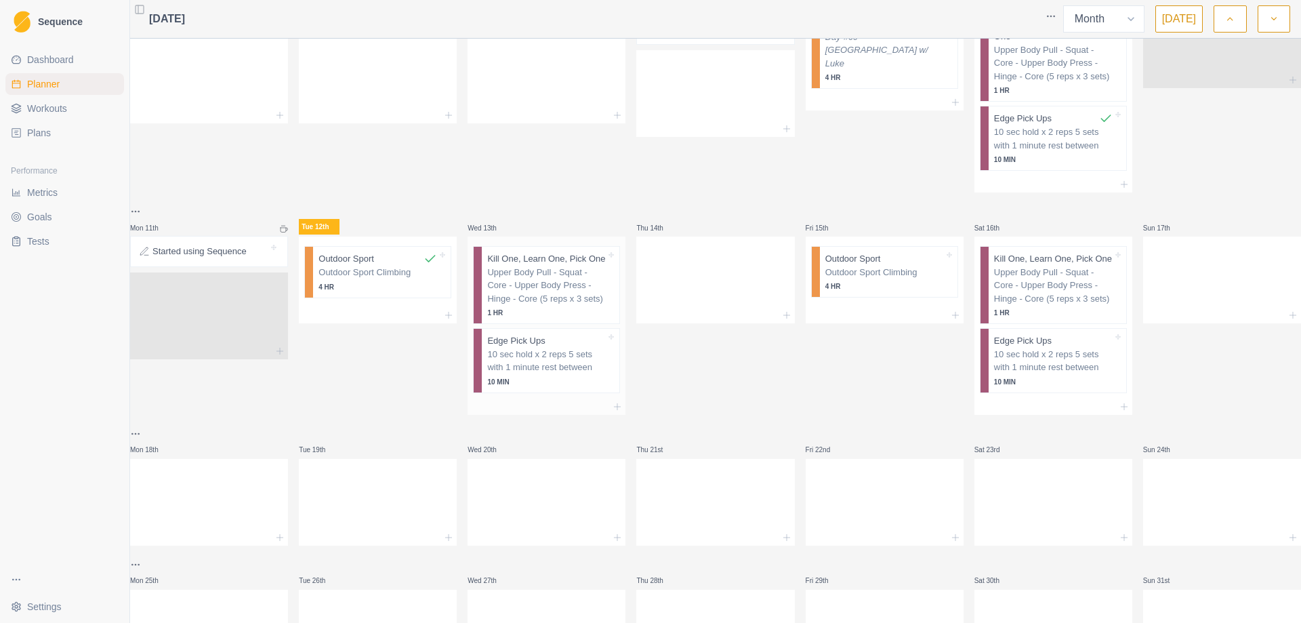
click at [525, 358] on p "10 sec hold x 2 reps 5 sets with 1 minute rest between" at bounding box center [546, 361] width 119 height 26
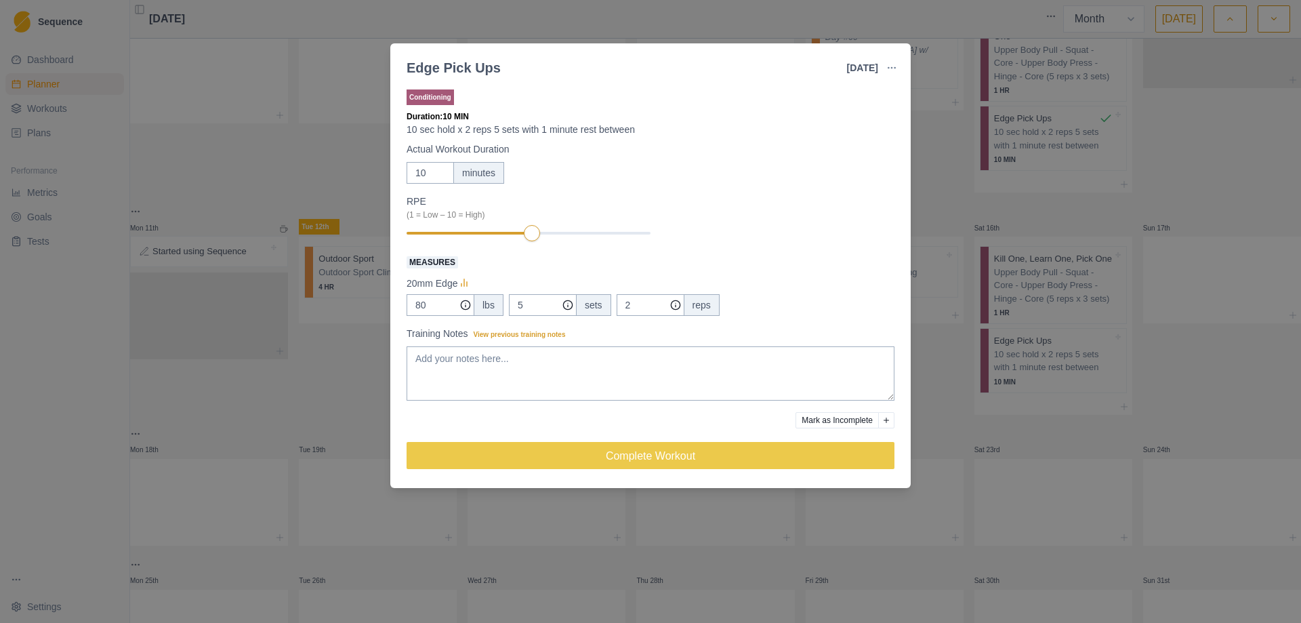
click at [983, 201] on div "Edge Pick Ups [DATE] Link To Goal View Workout Metrics Edit Original Workout Re…" at bounding box center [650, 311] width 1301 height 623
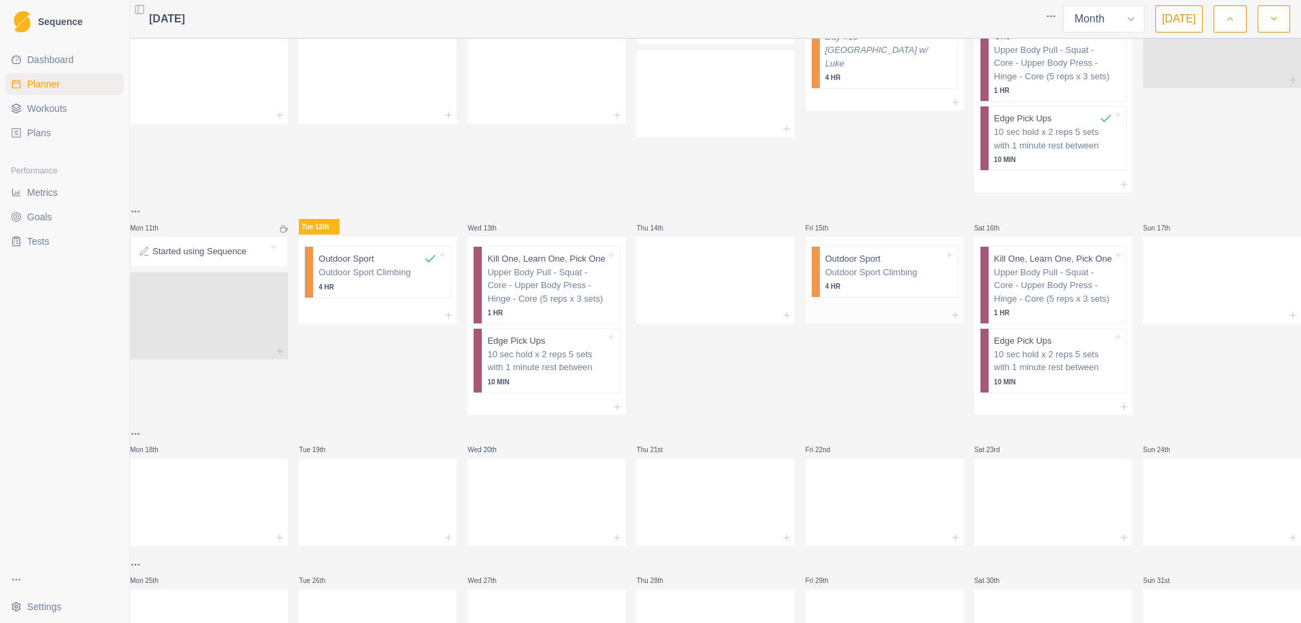
click at [845, 266] on p "Outdoor Sport Climbing" at bounding box center [884, 273] width 119 height 14
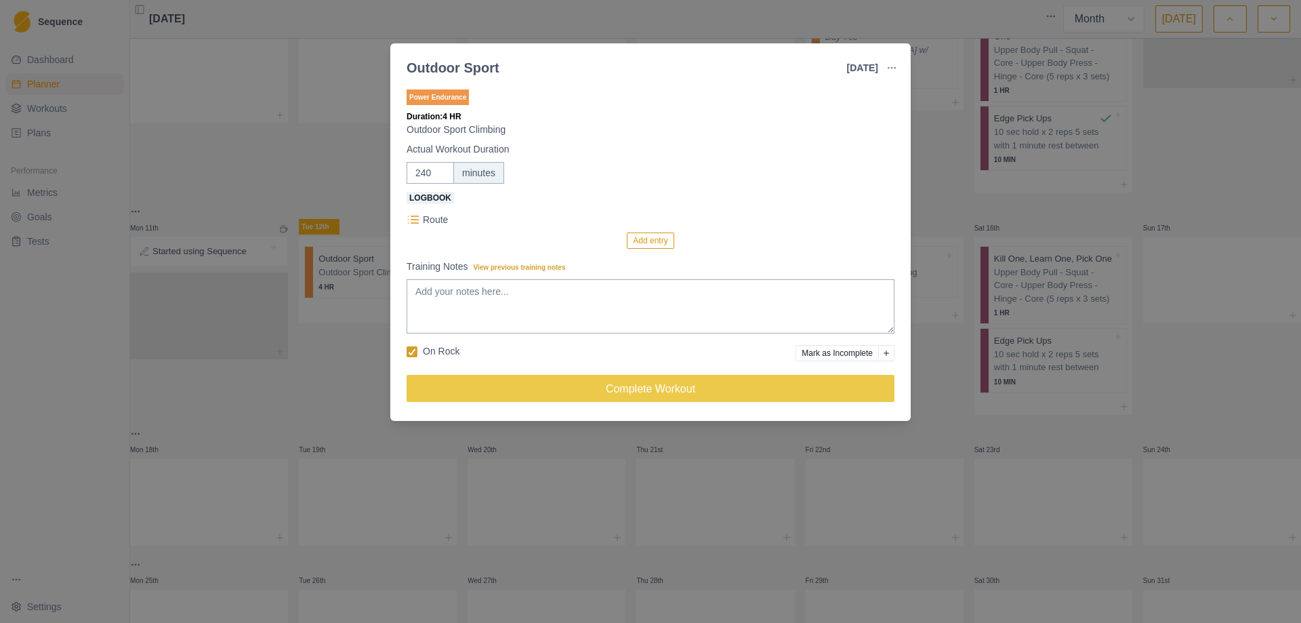
click at [970, 184] on div "Outdoor Sport [DATE] Link To Goal View Workout Metrics Edit Original Workout Re…" at bounding box center [650, 311] width 1301 height 623
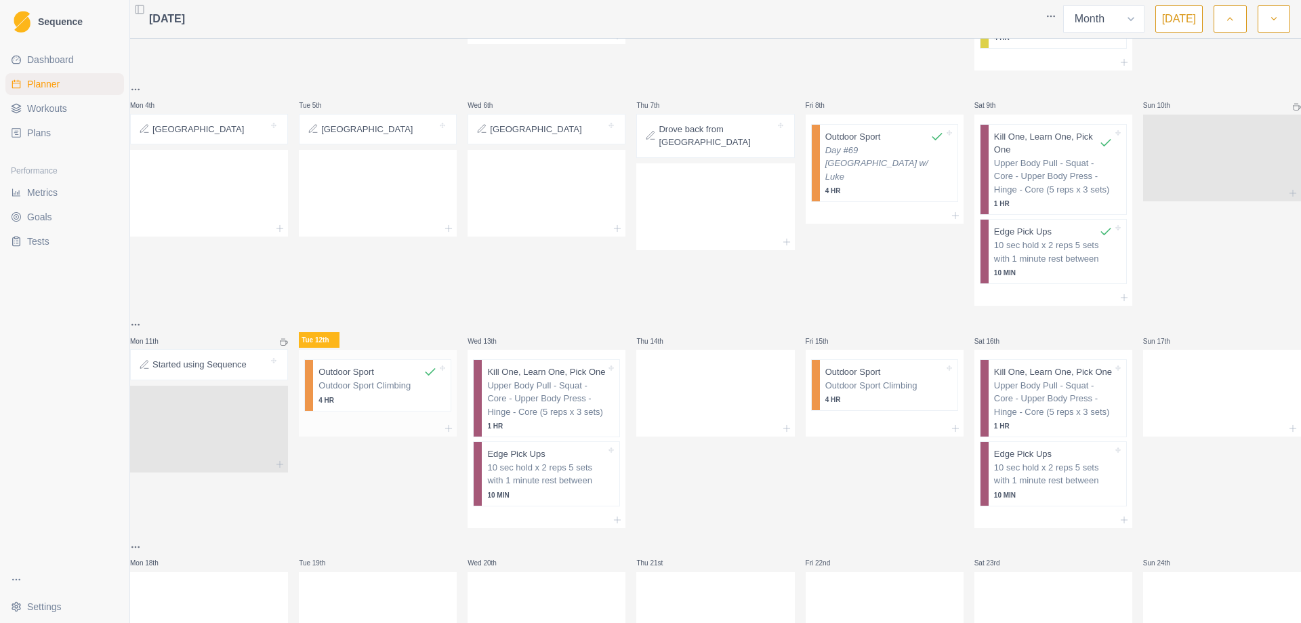
scroll to position [203, 0]
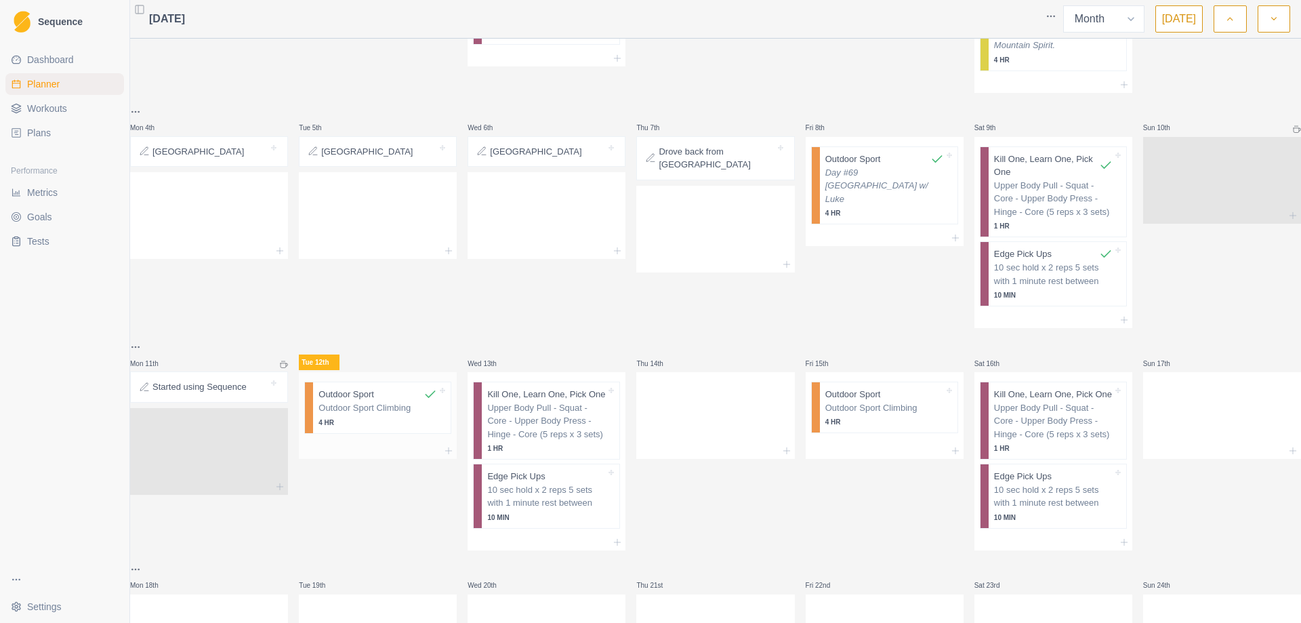
click at [392, 401] on p "Outdoor Sport Climbing" at bounding box center [378, 408] width 119 height 14
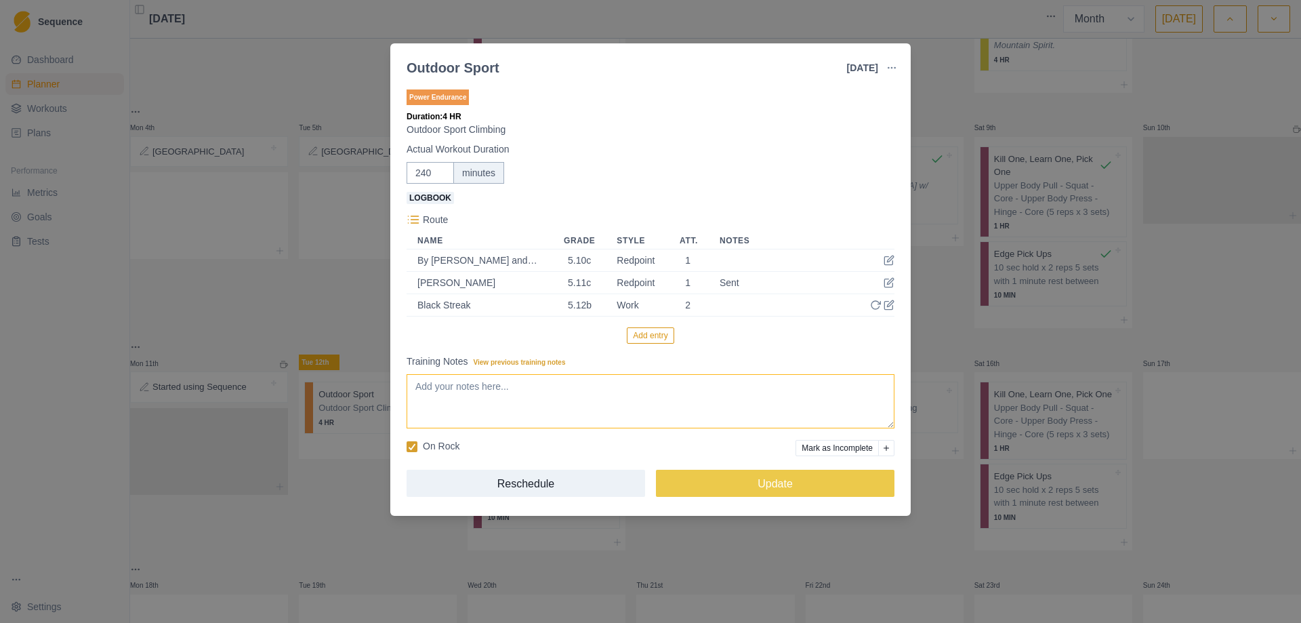
click at [493, 411] on textarea "Training Notes View previous training notes" at bounding box center [651, 401] width 488 height 54
type textarea "Day #70 Cascade Canyon w/ [PERSON_NAME]"
click at [734, 476] on button "Update" at bounding box center [775, 483] width 239 height 27
